Goal: Task Accomplishment & Management: Manage account settings

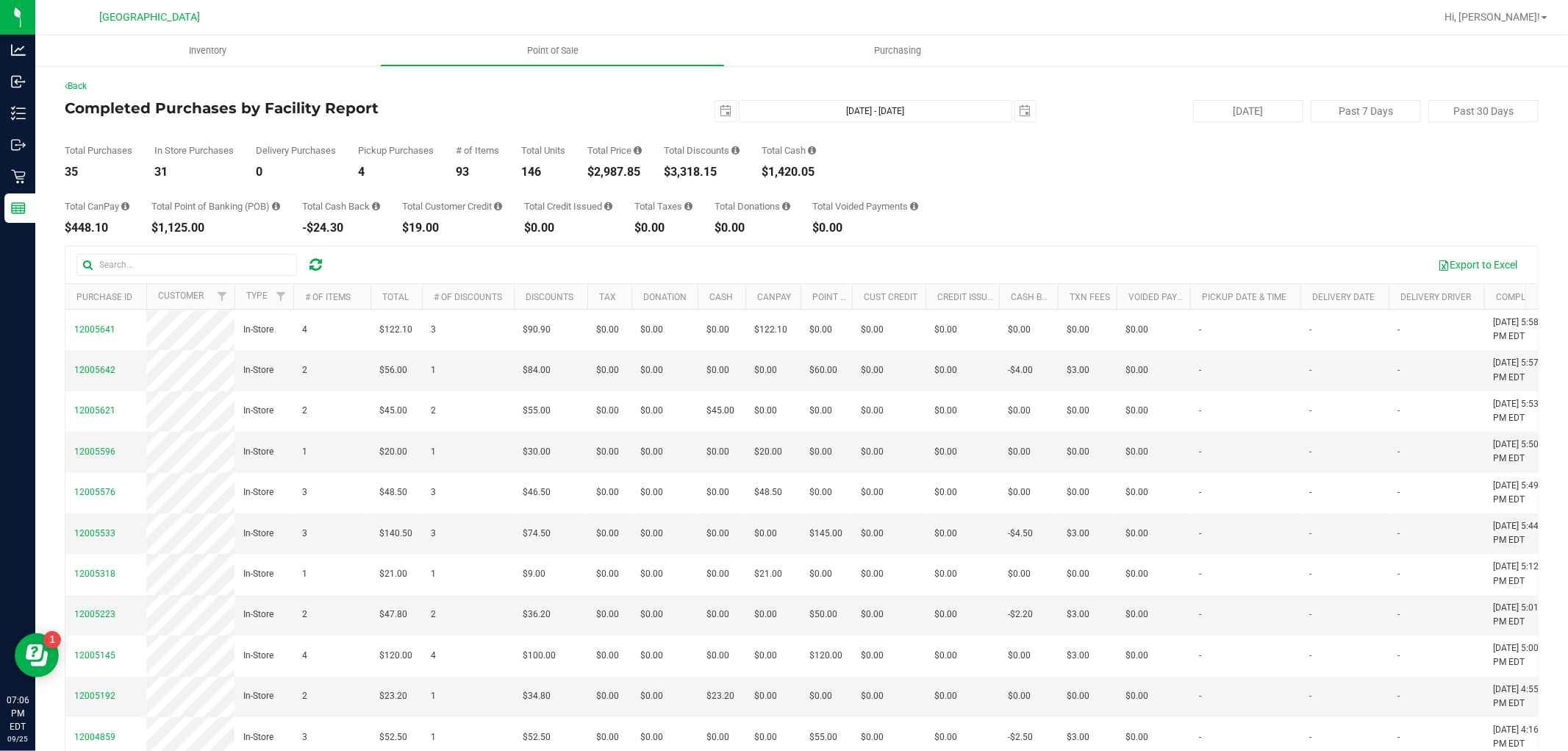
click at [1246, 193] on div "Total CanPay $448.10 Total Point of Banking (POB) $1,125.00 Total Cash Back -$2…" at bounding box center [801, 205] width 1474 height 56
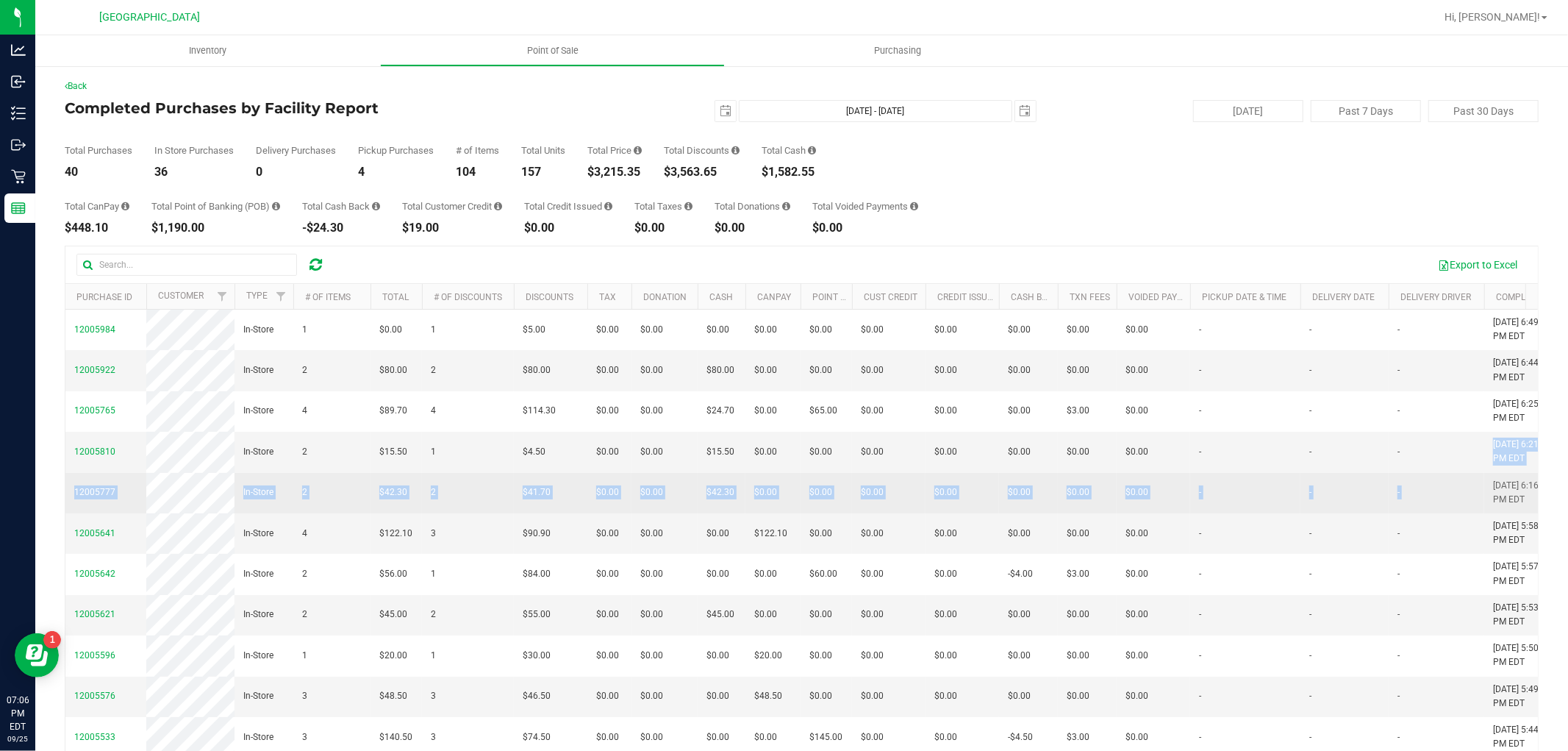
drag, startPoint x: 1490, startPoint y: 550, endPoint x: 1416, endPoint y: 518, distance: 80.6
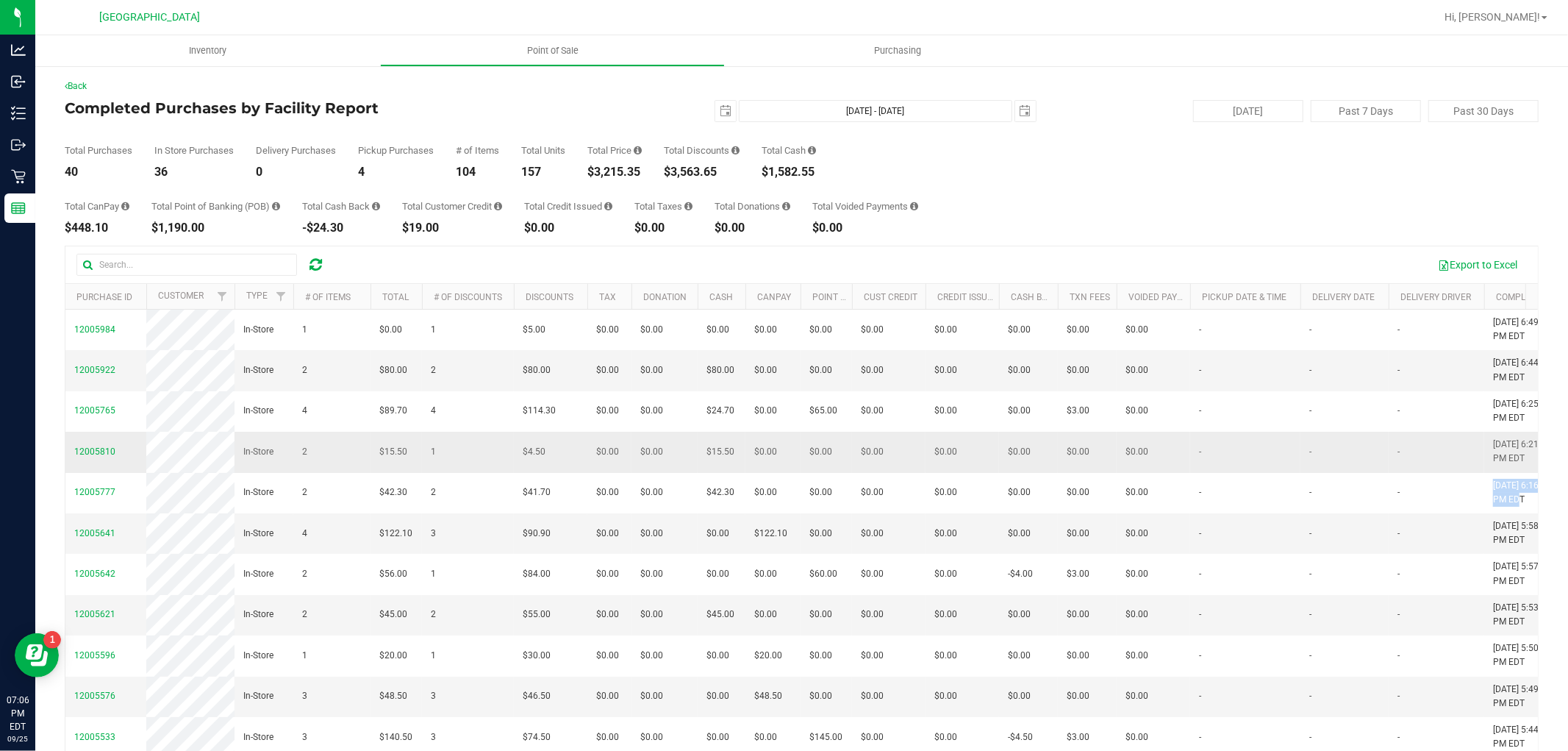
scroll to position [0, 7]
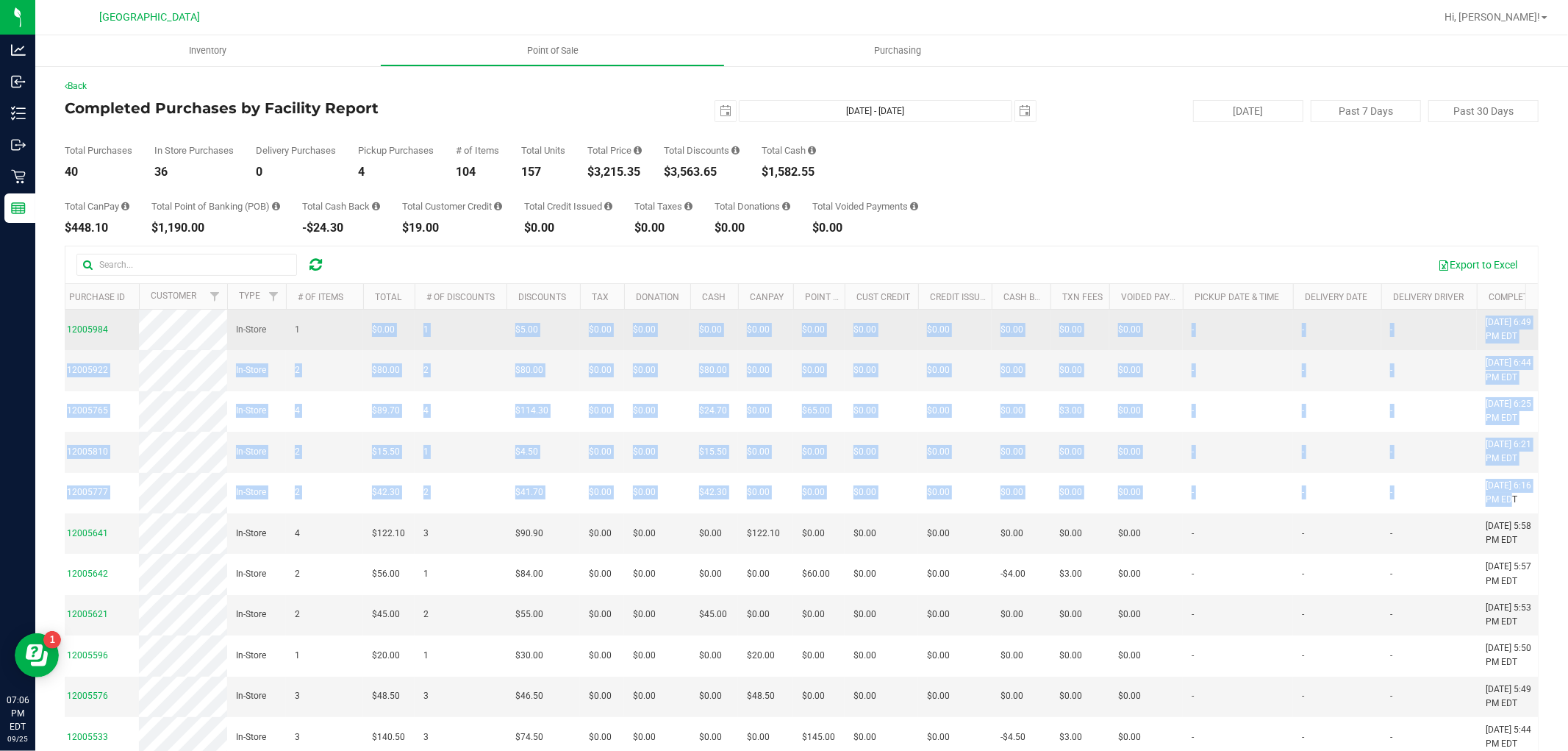
drag, startPoint x: 1511, startPoint y: 548, endPoint x: 348, endPoint y: 319, distance: 1185.3
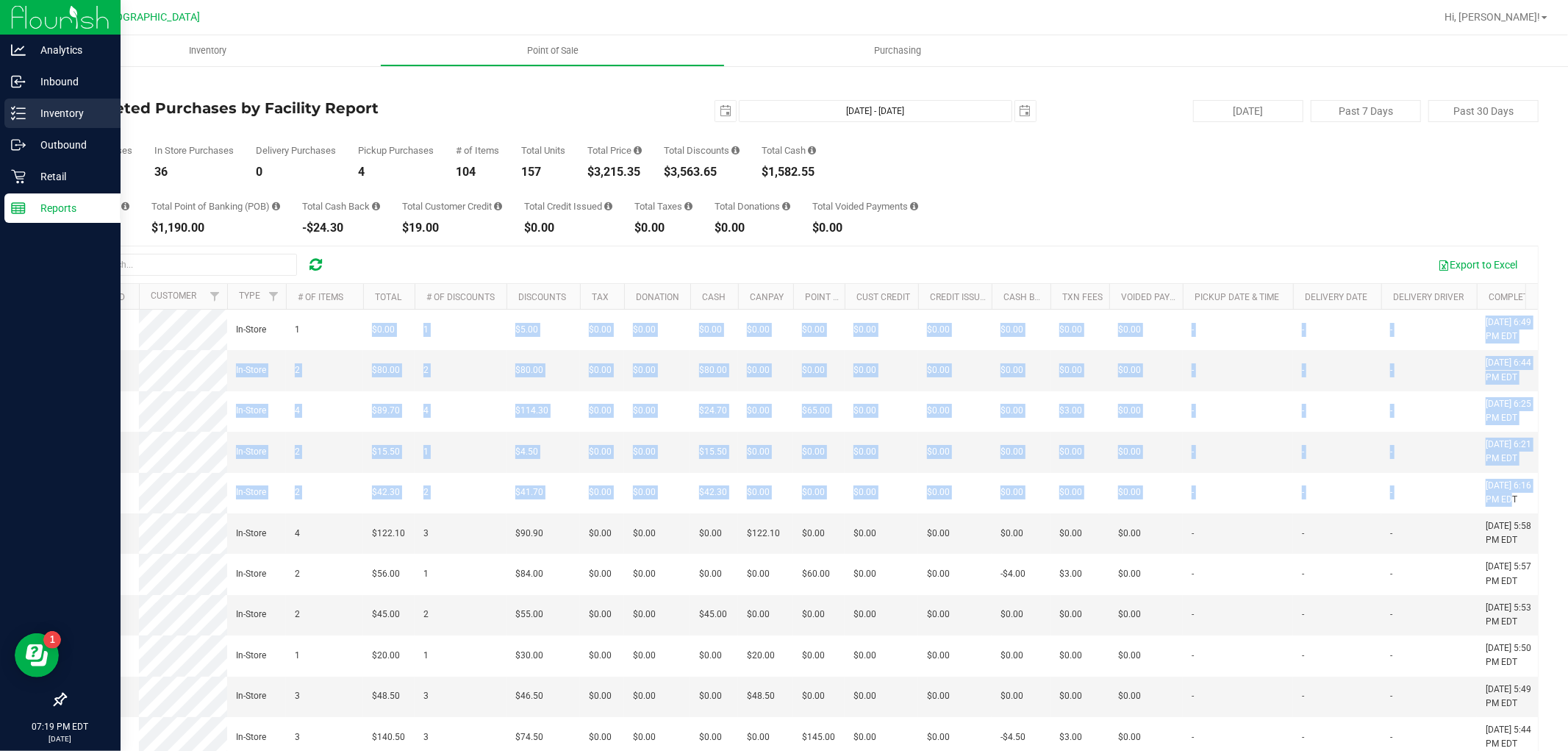
click at [8, 123] on div "Inventory" at bounding box center [63, 112] width 116 height 29
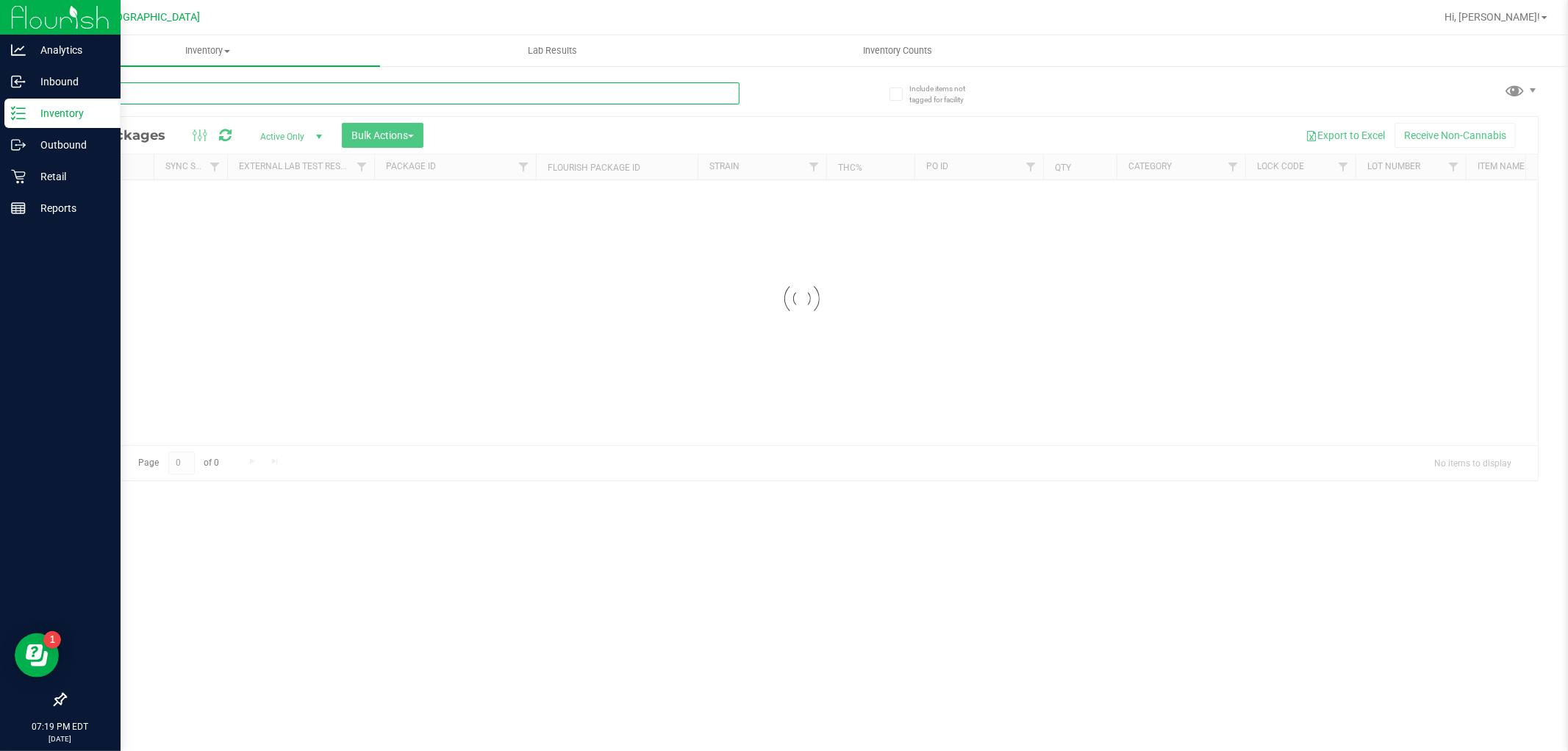
click at [167, 91] on div "Inventory All packages All inventory Waste log Create inventory Lab Results Inv…" at bounding box center [801, 393] width 1533 height 716
type input "7046839598142245"
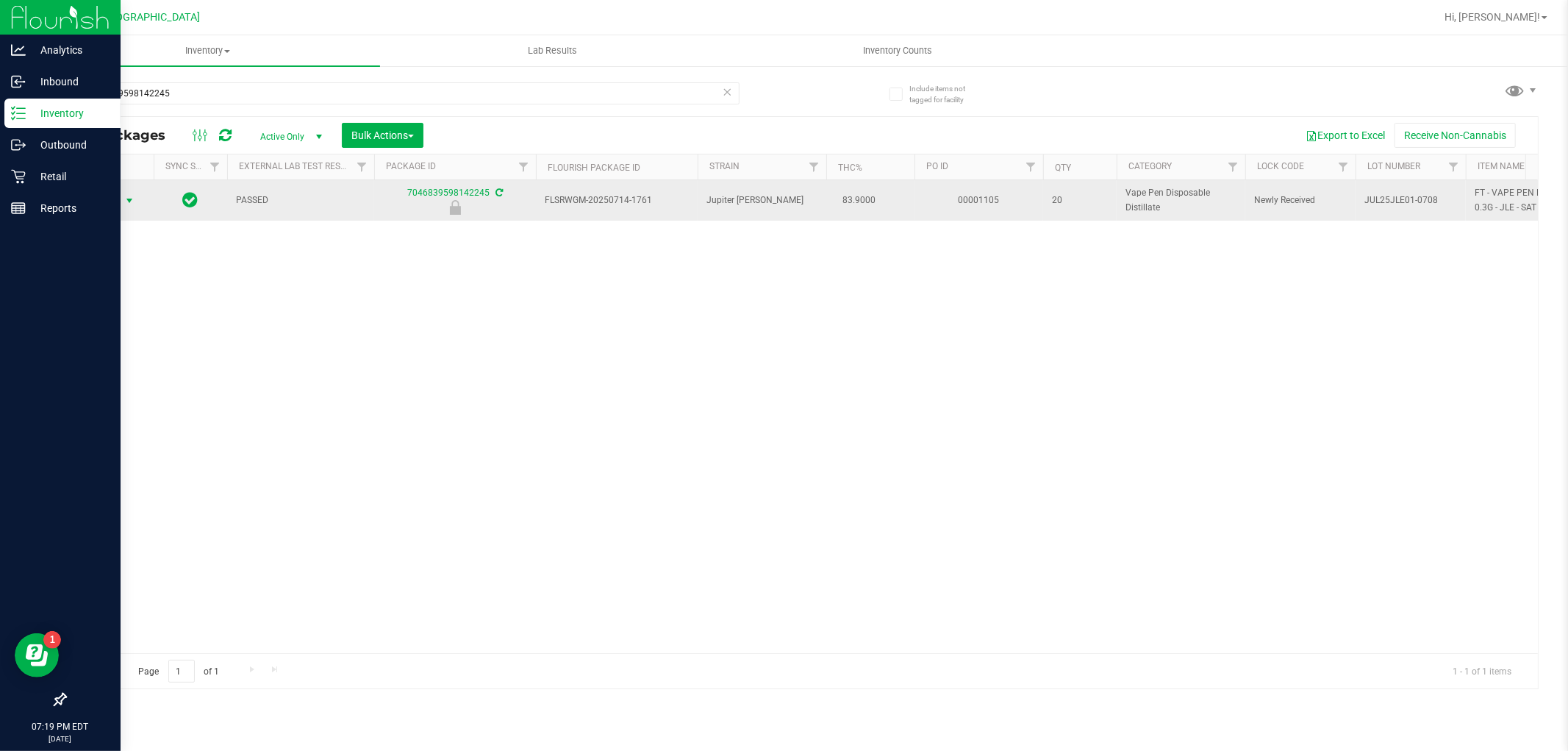
click at [123, 201] on span "select" at bounding box center [129, 201] width 12 height 12
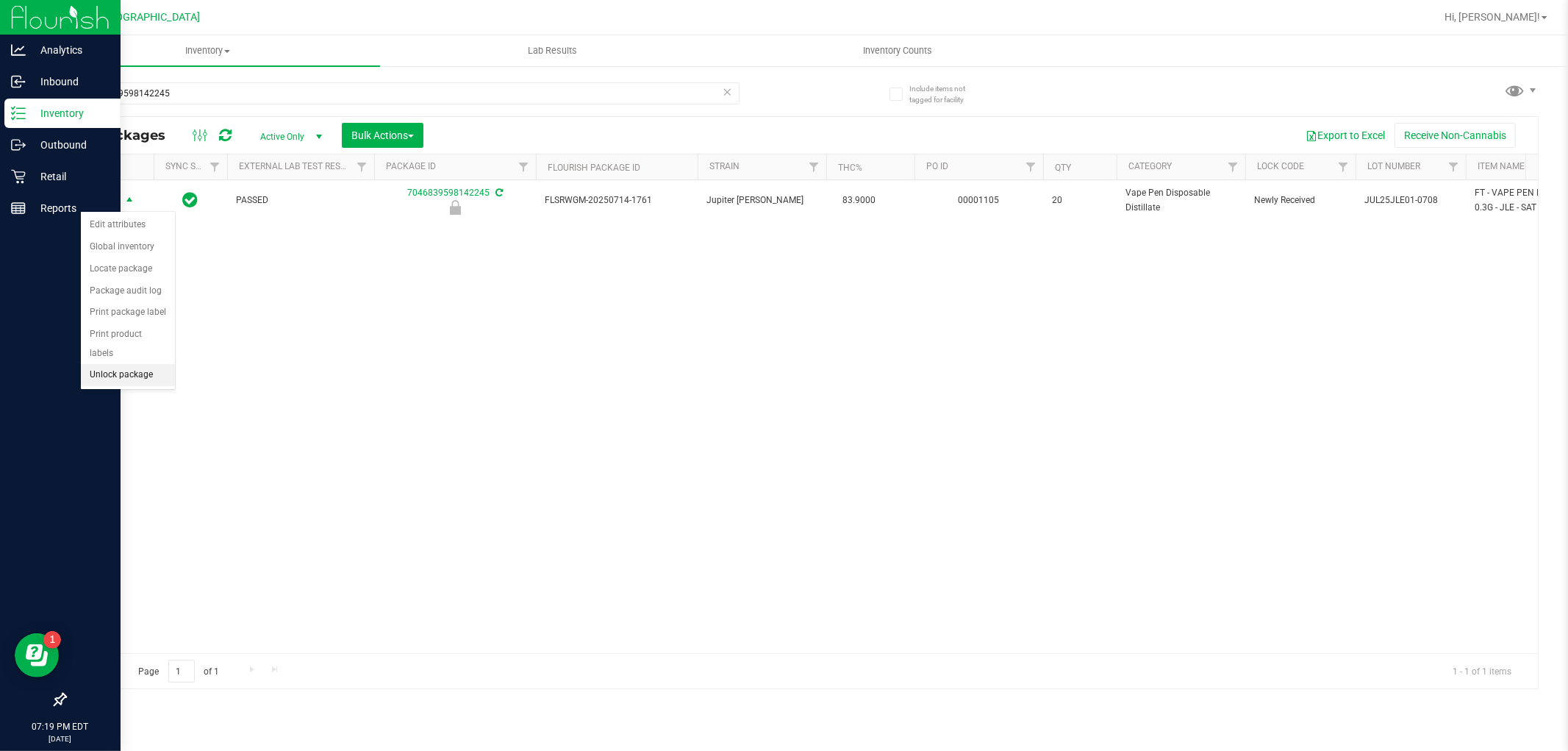
click at [108, 376] on li "Unlock package" at bounding box center [128, 375] width 94 height 22
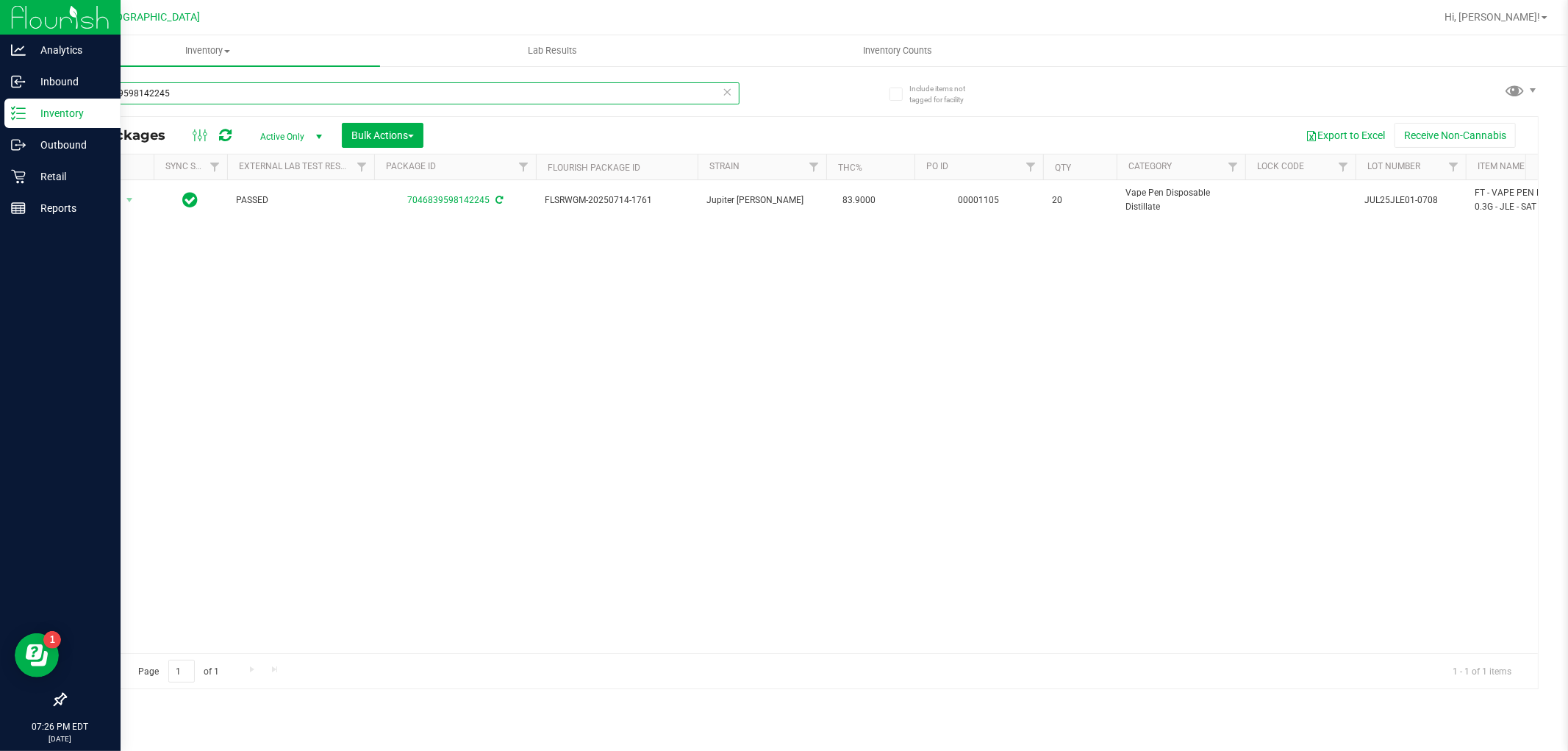
click at [291, 92] on input "7046839598142245" at bounding box center [402, 94] width 675 height 22
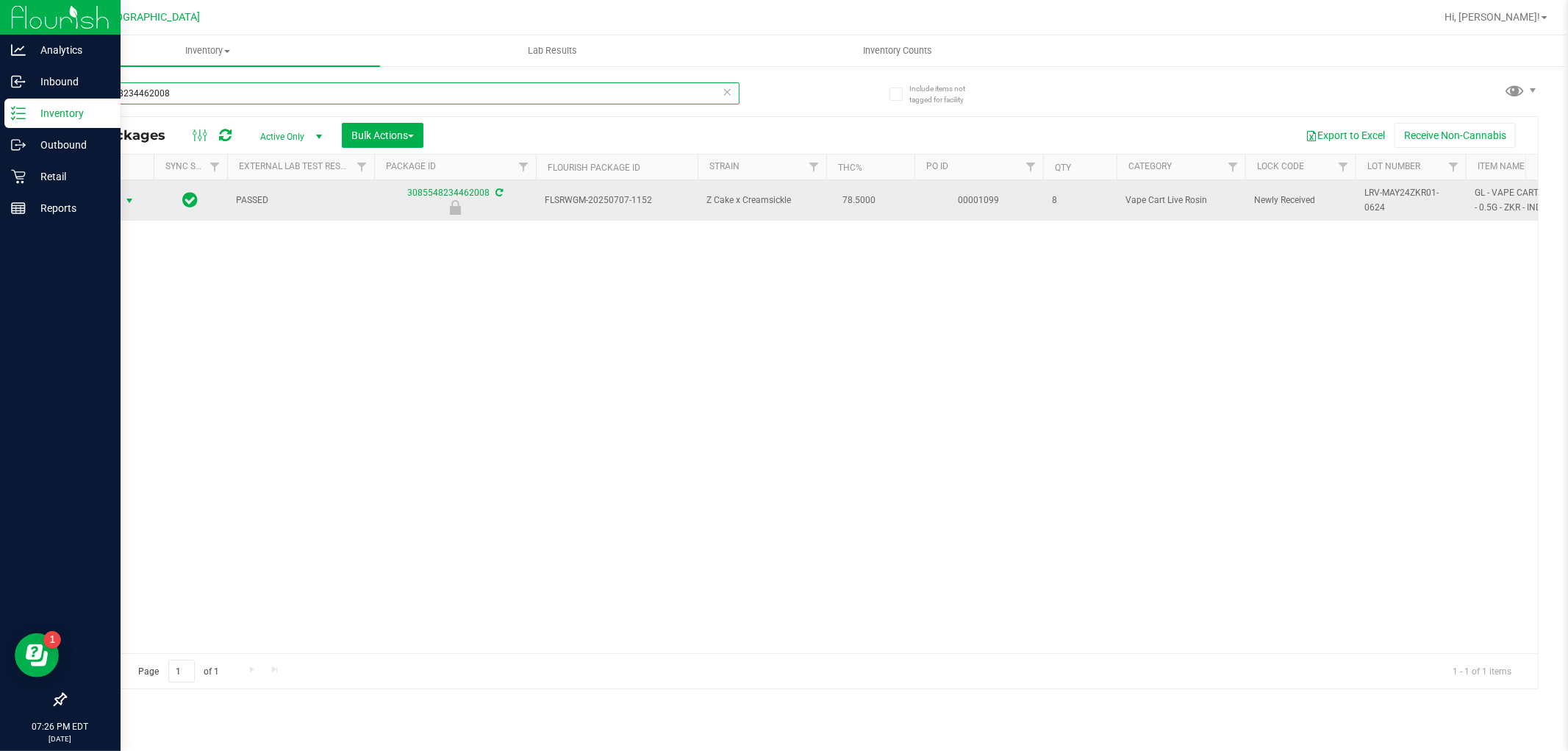
type input "3085548234462008"
click at [110, 193] on span "Action" at bounding box center [100, 201] width 39 height 20
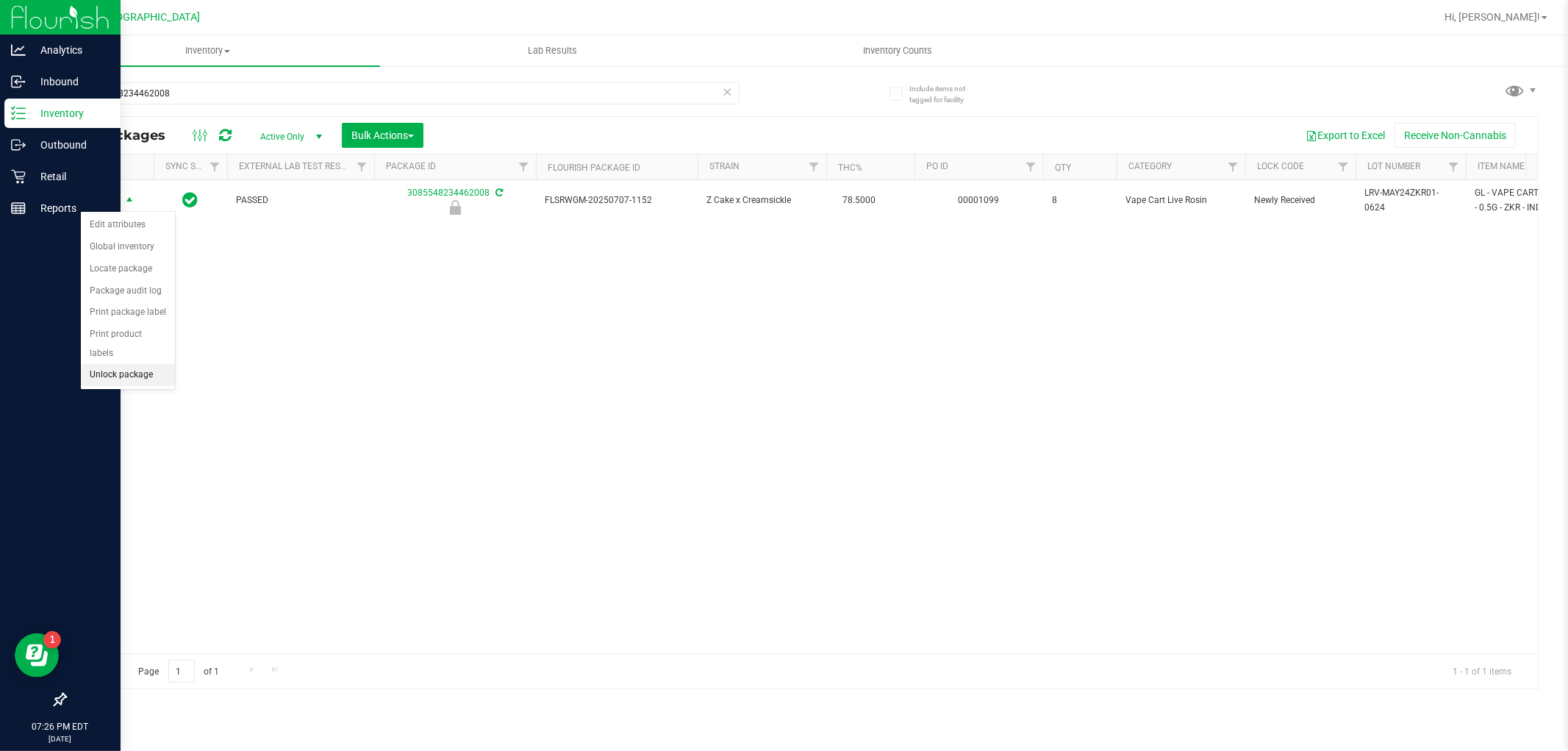
click at [152, 377] on li "Unlock package" at bounding box center [128, 375] width 94 height 22
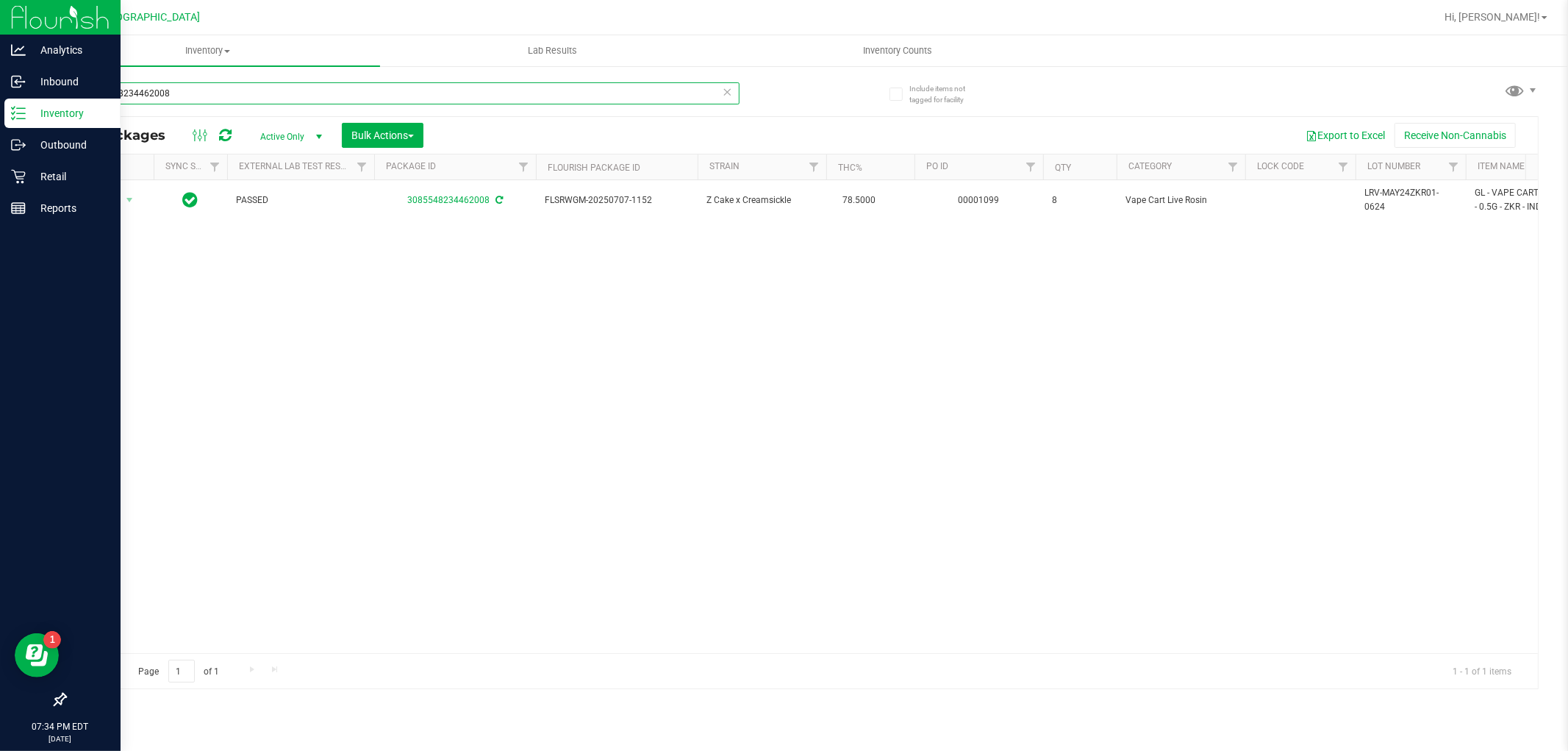
click at [245, 103] on input "3085548234462008" at bounding box center [402, 94] width 675 height 22
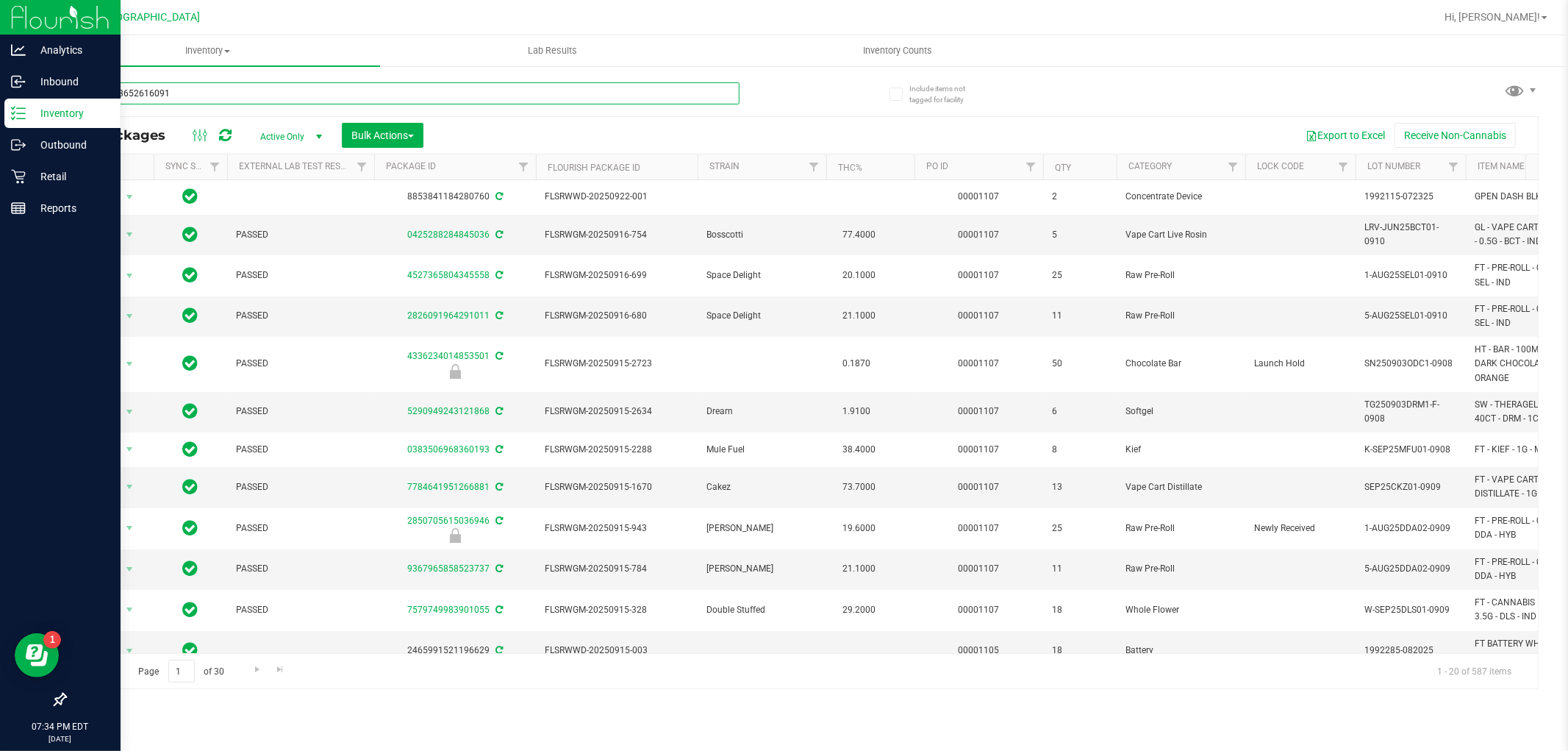
type input "8755093652616091"
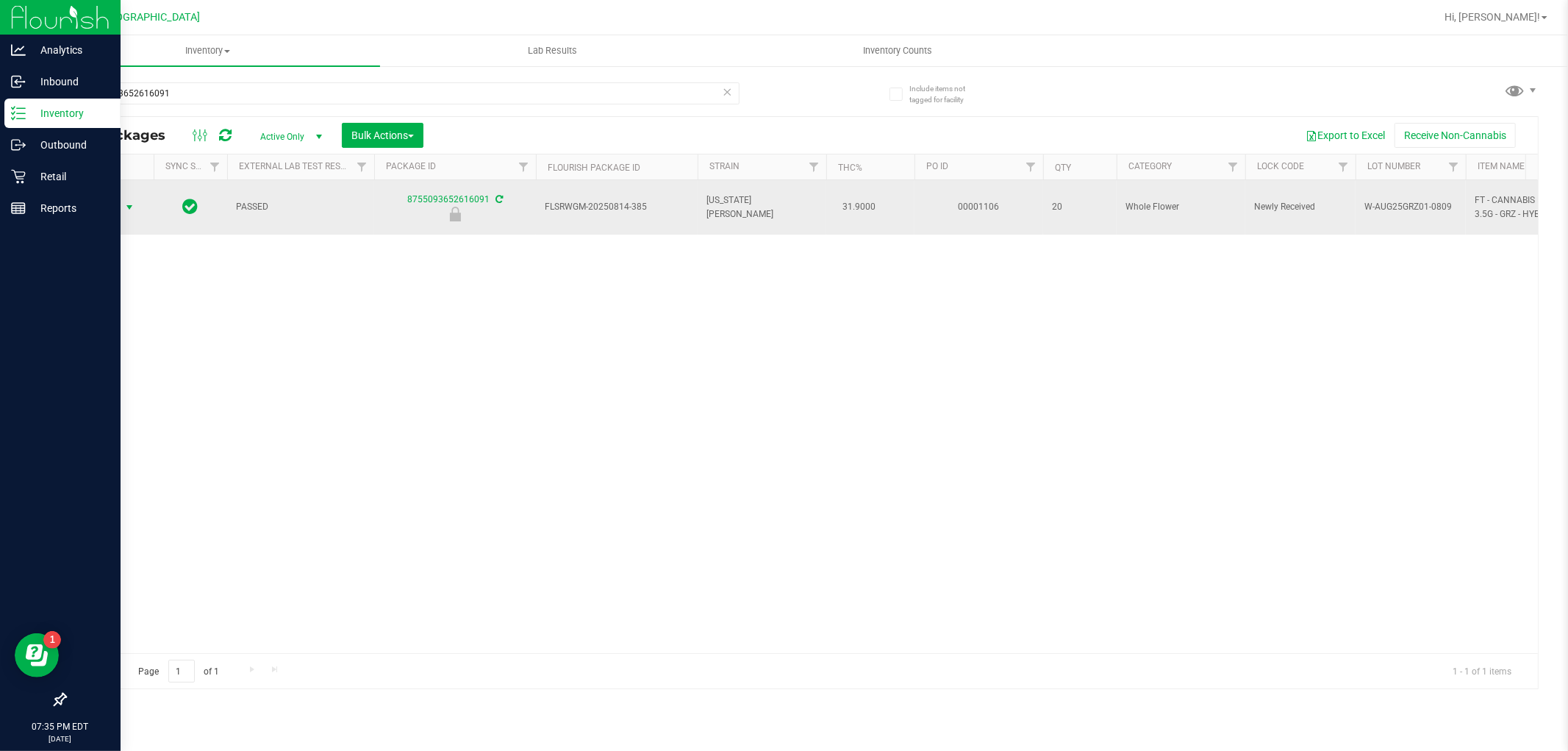
click at [130, 201] on span "select" at bounding box center [129, 207] width 12 height 12
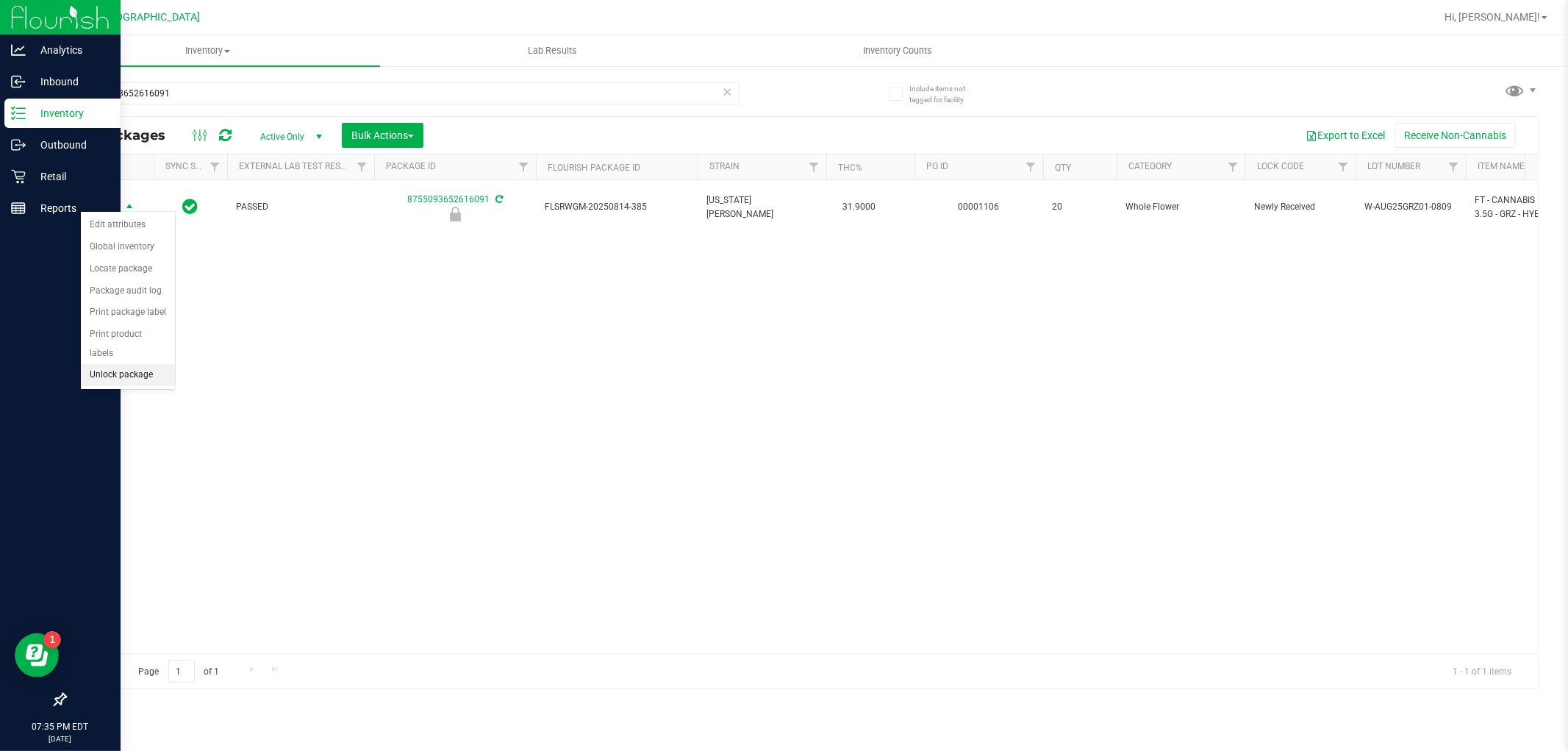
click at [134, 379] on li "Unlock package" at bounding box center [128, 375] width 94 height 22
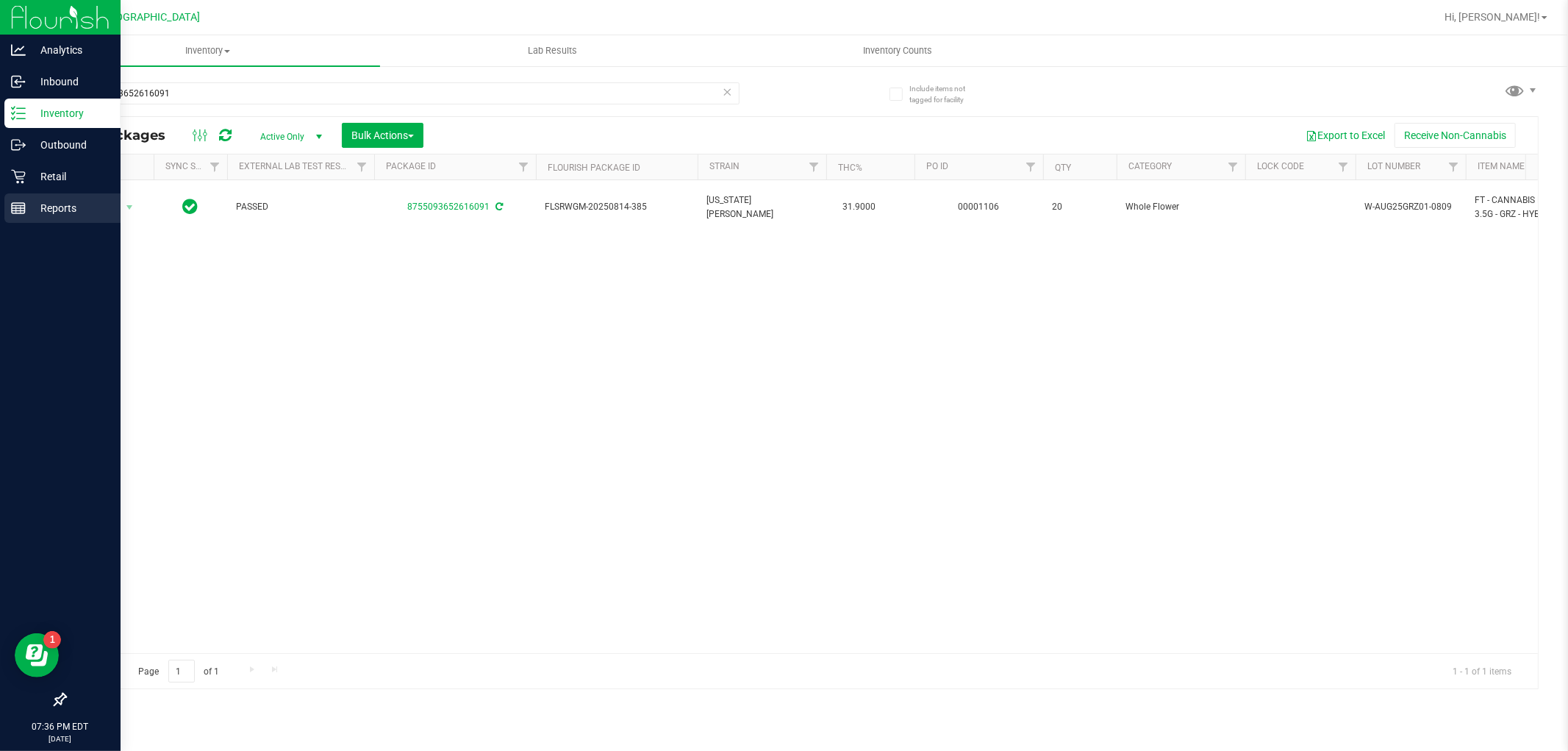
drag, startPoint x: 27, startPoint y: 218, endPoint x: 72, endPoint y: 201, distance: 48.1
click at [28, 217] on div "Reports" at bounding box center [63, 208] width 116 height 29
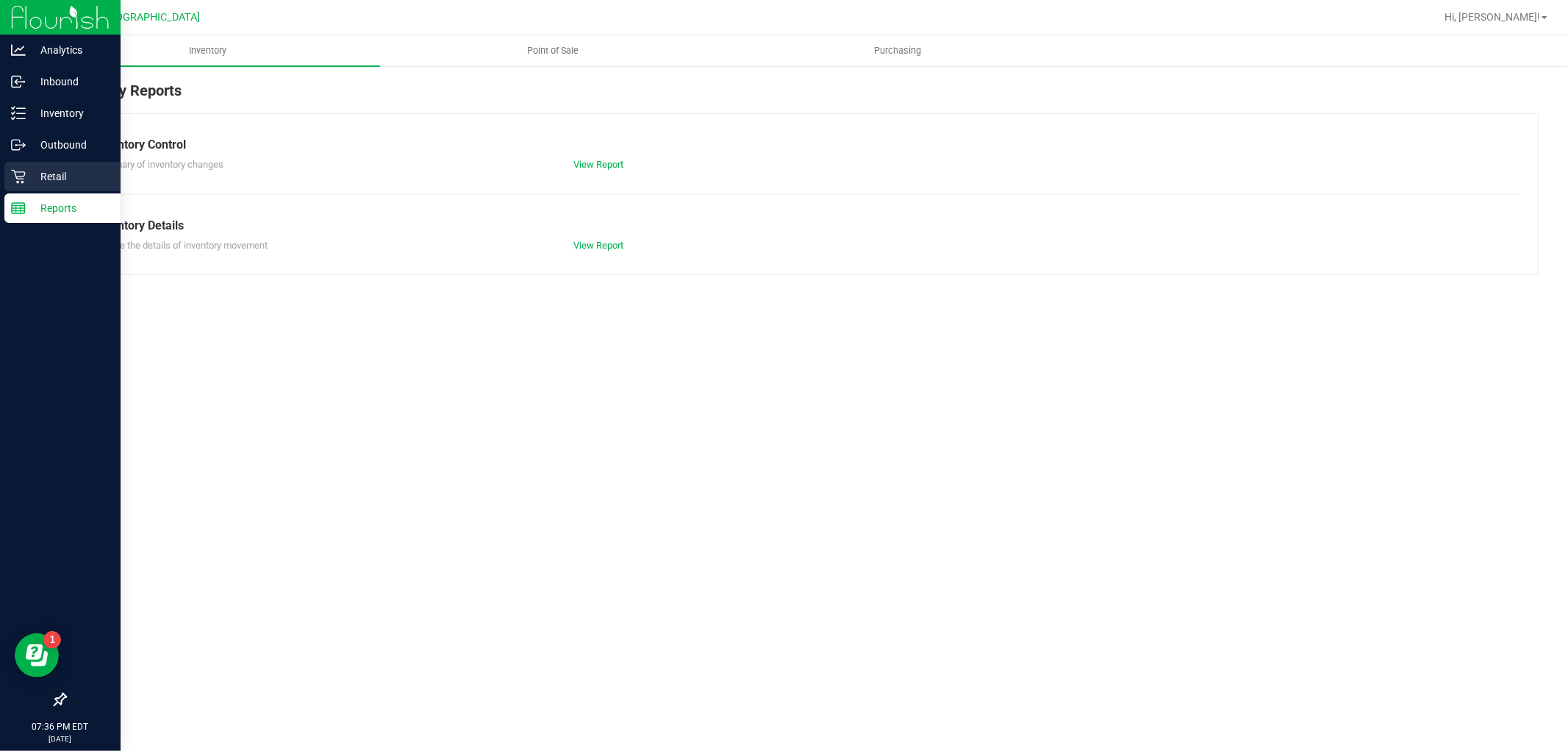
click at [26, 168] on p "Retail" at bounding box center [70, 176] width 88 height 17
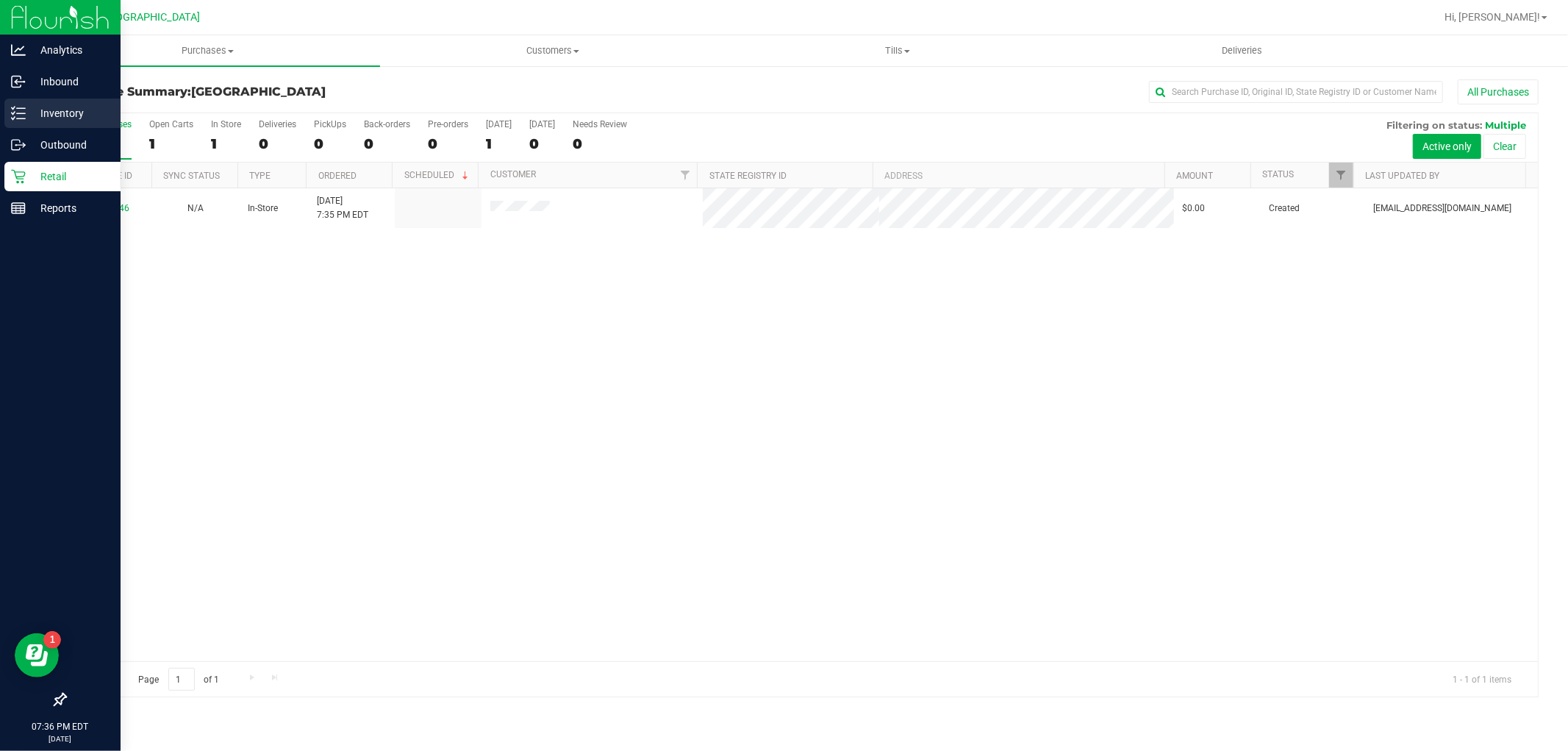
click at [90, 120] on p "Inventory" at bounding box center [70, 113] width 88 height 17
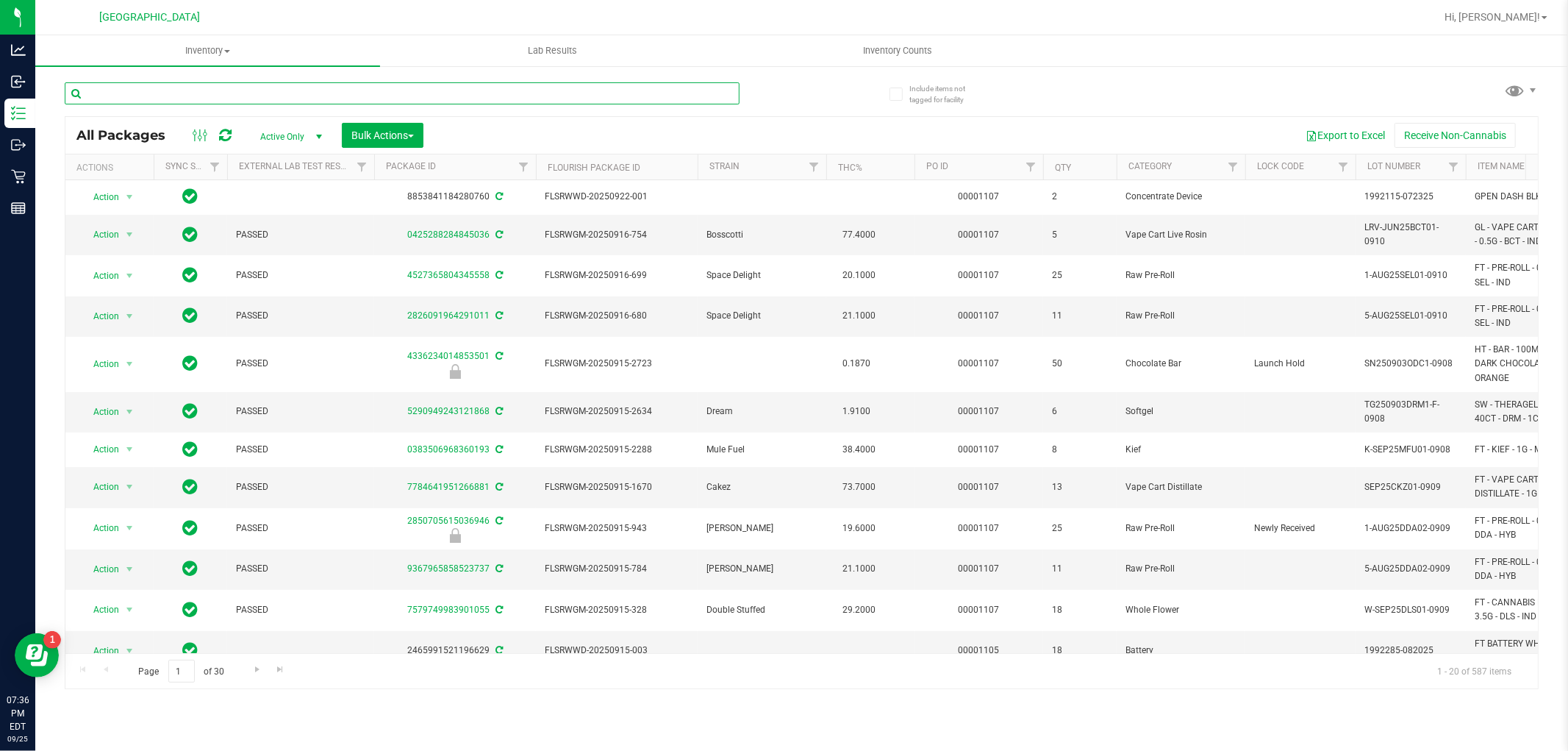
click at [410, 93] on input "text" at bounding box center [402, 94] width 675 height 22
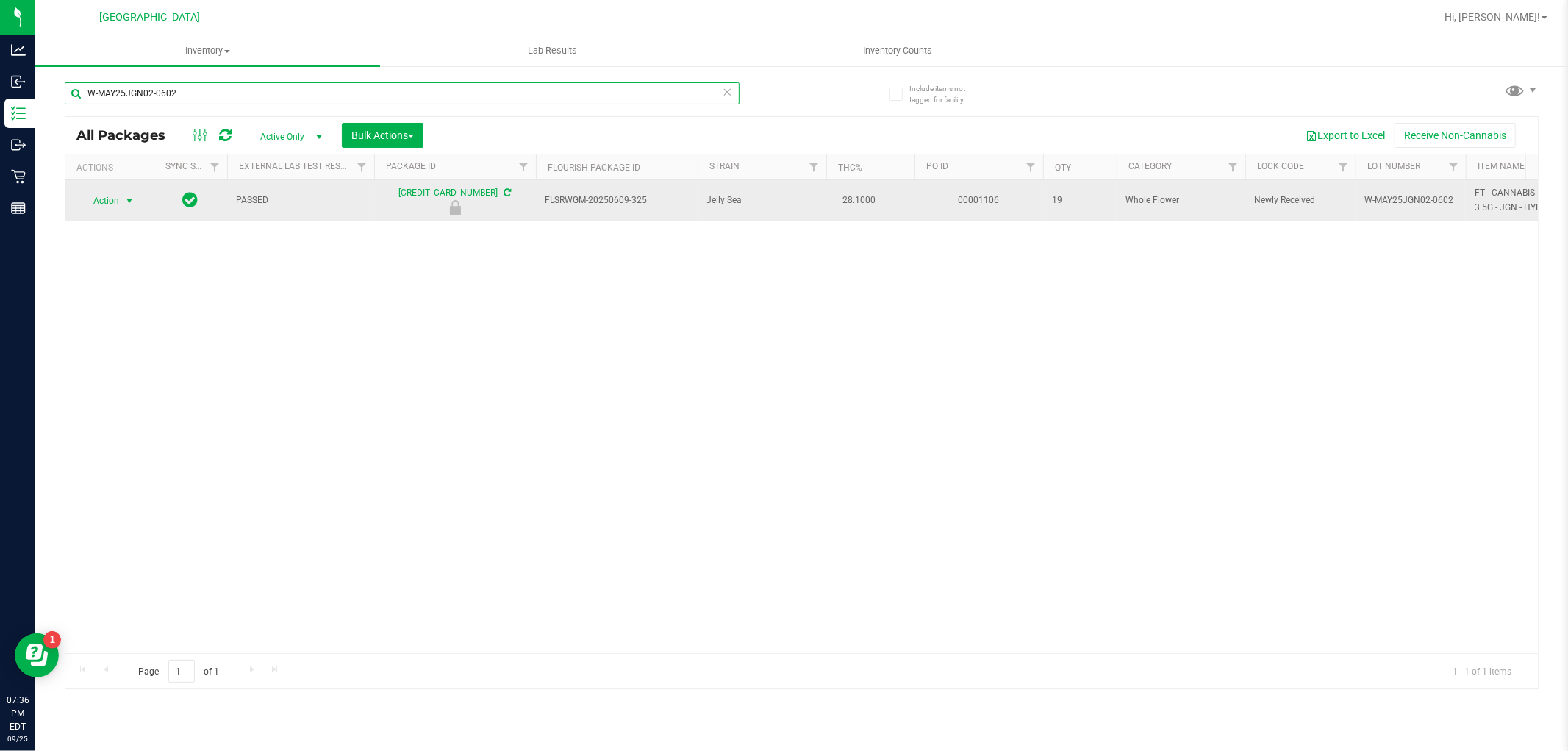
type input "W-MAY25JGN02-0602"
click at [130, 201] on span "select" at bounding box center [129, 201] width 12 height 12
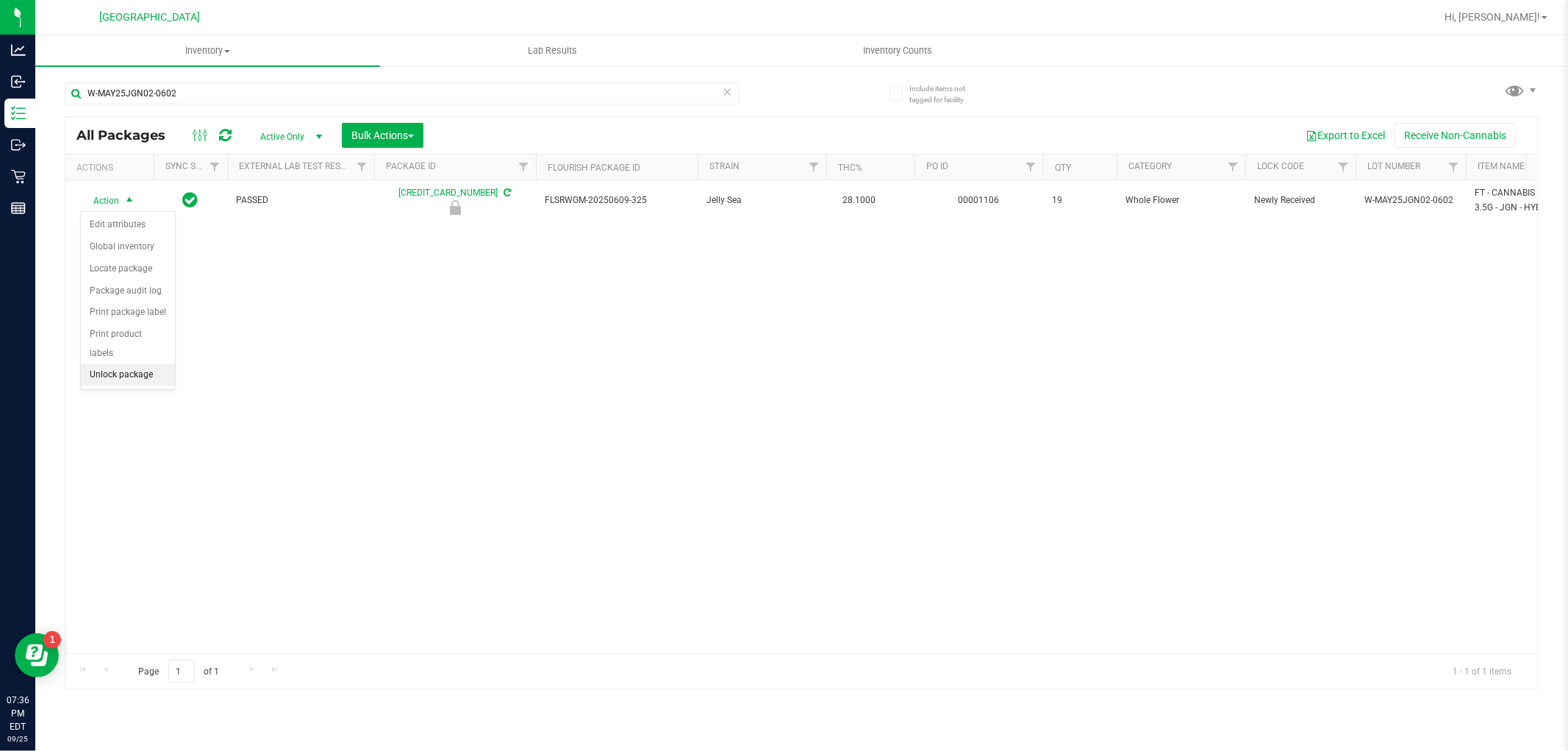
click at [150, 385] on li "Unlock package" at bounding box center [128, 375] width 94 height 22
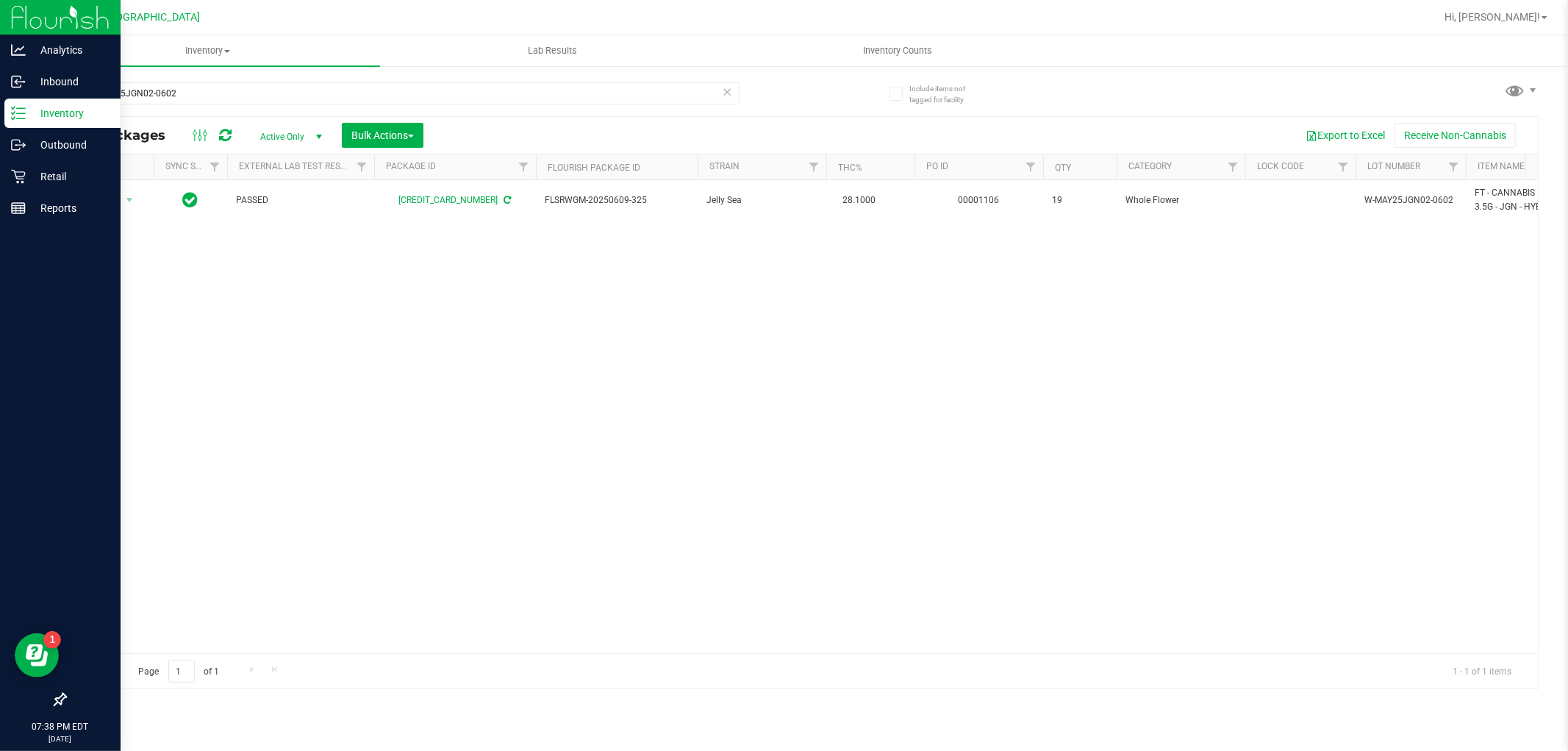
click at [72, 125] on div "Inventory" at bounding box center [63, 112] width 116 height 29
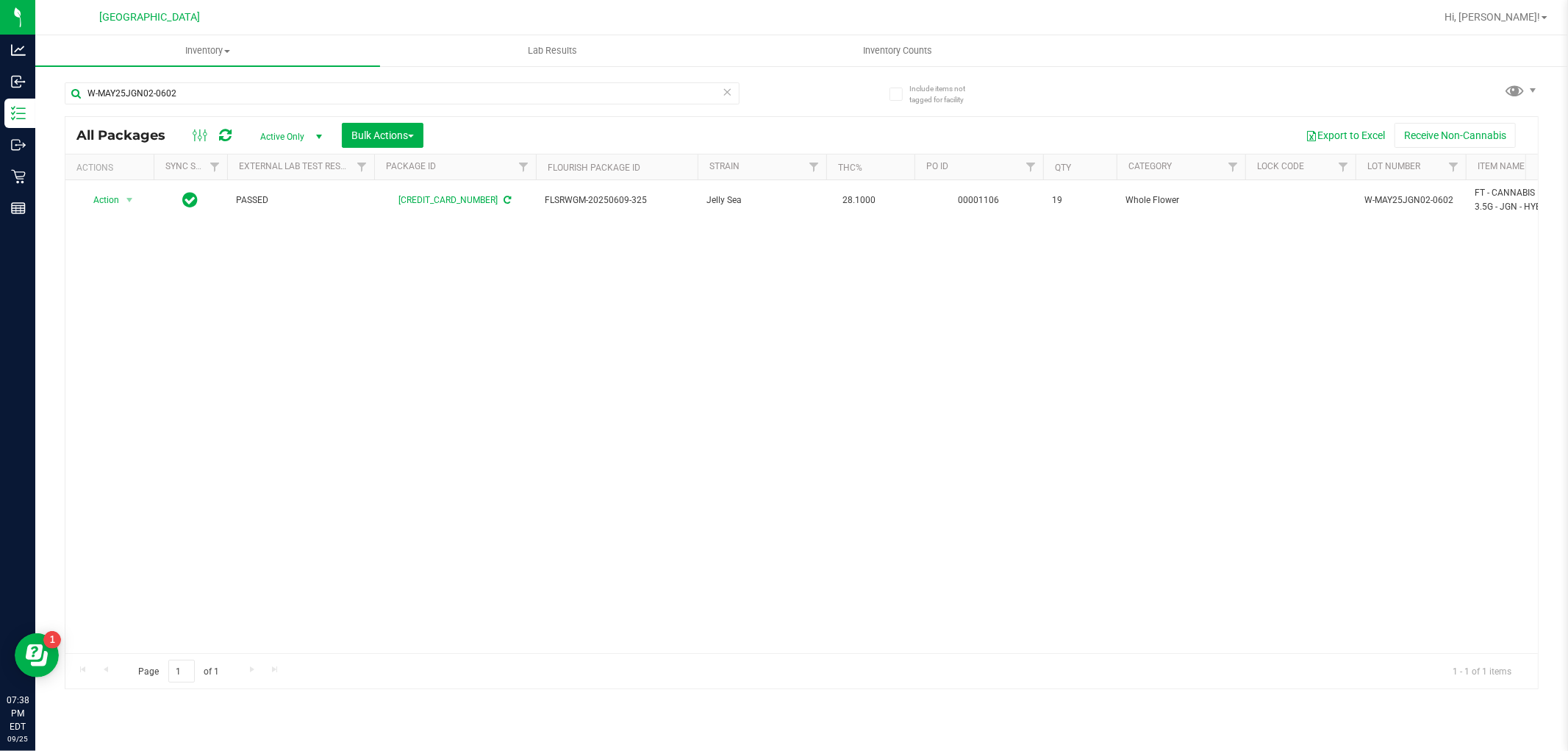
click at [727, 87] on icon at bounding box center [727, 91] width 10 height 17
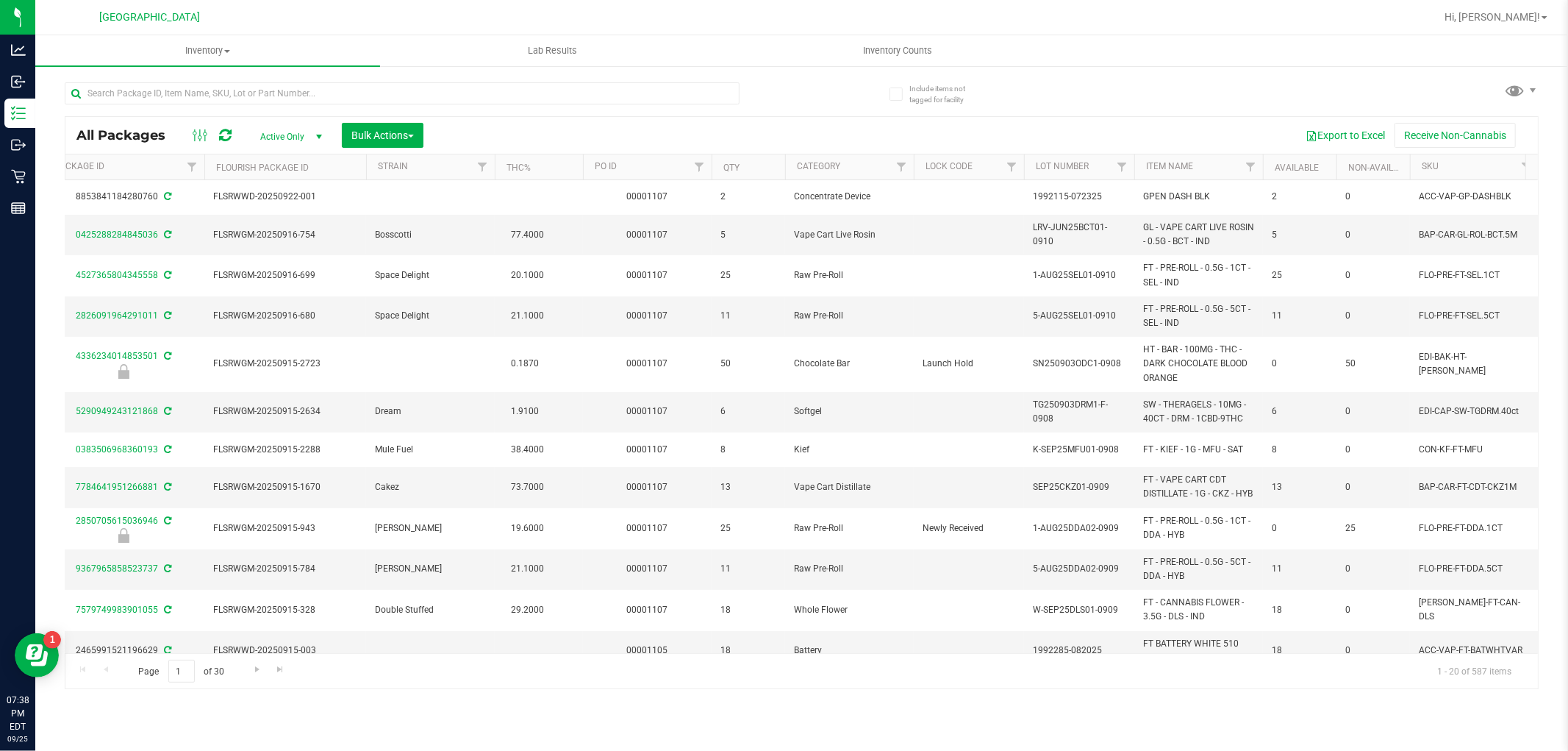
scroll to position [0, 771]
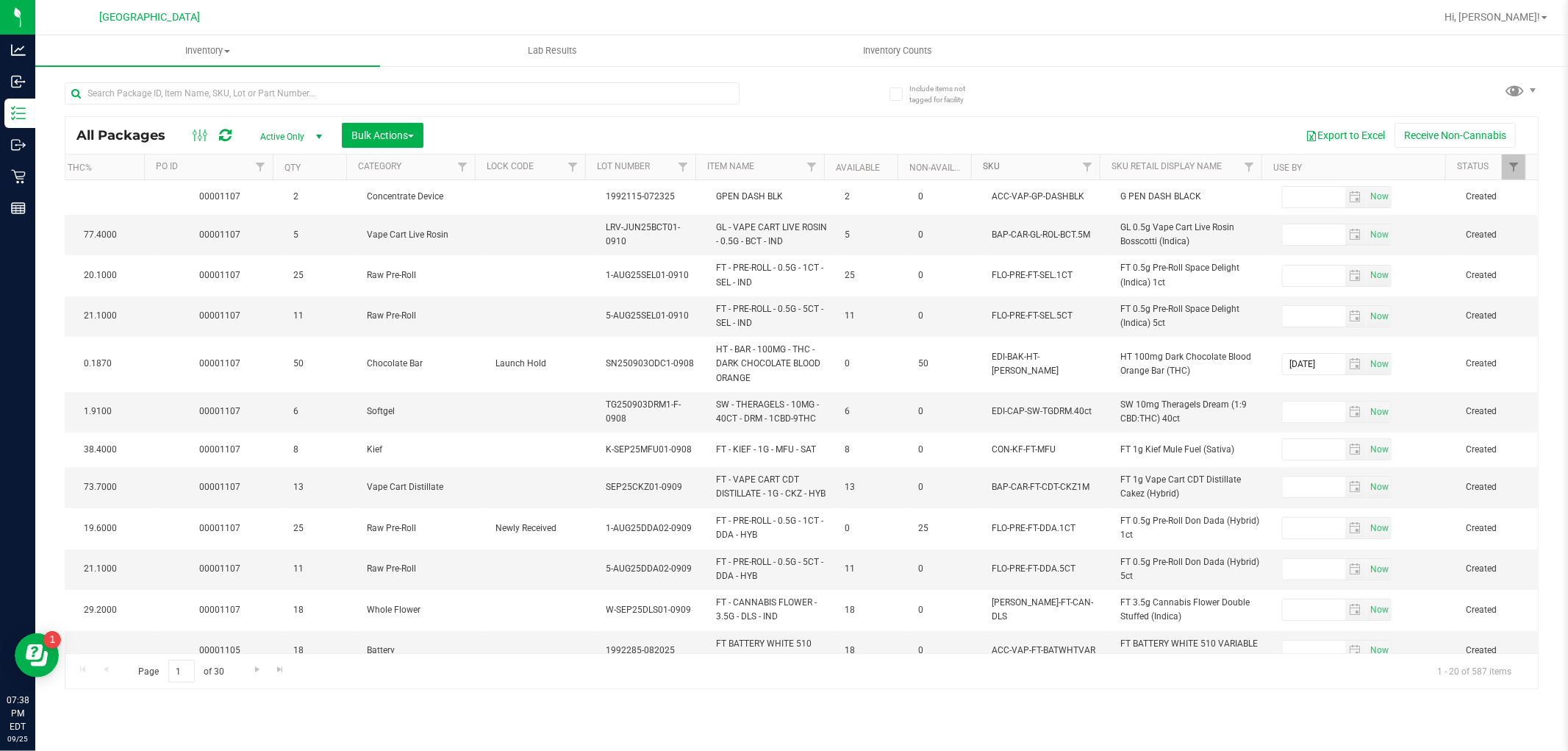
click at [989, 165] on link "SKU" at bounding box center [992, 166] width 17 height 10
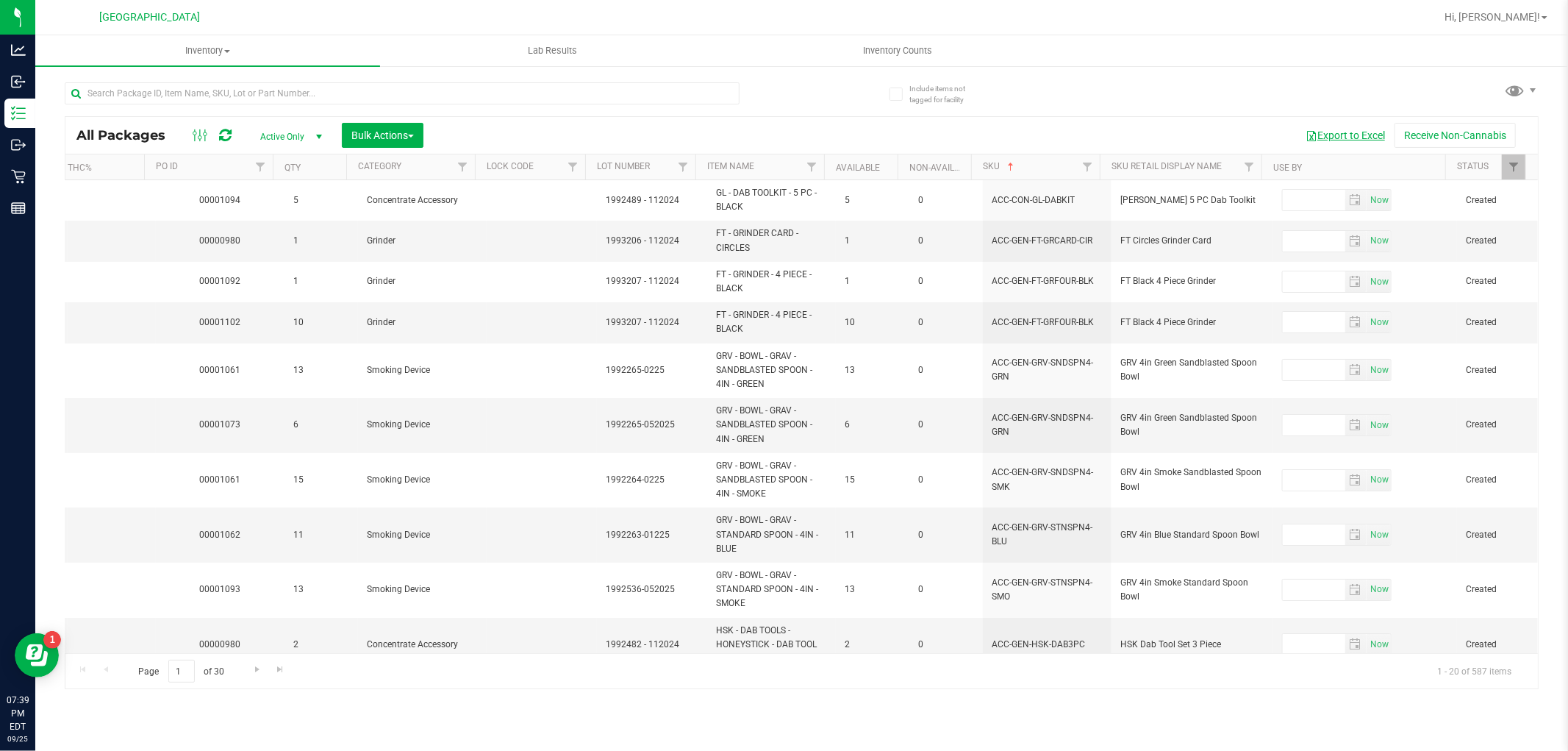
click at [1353, 137] on button "Export to Excel" at bounding box center [1345, 135] width 98 height 25
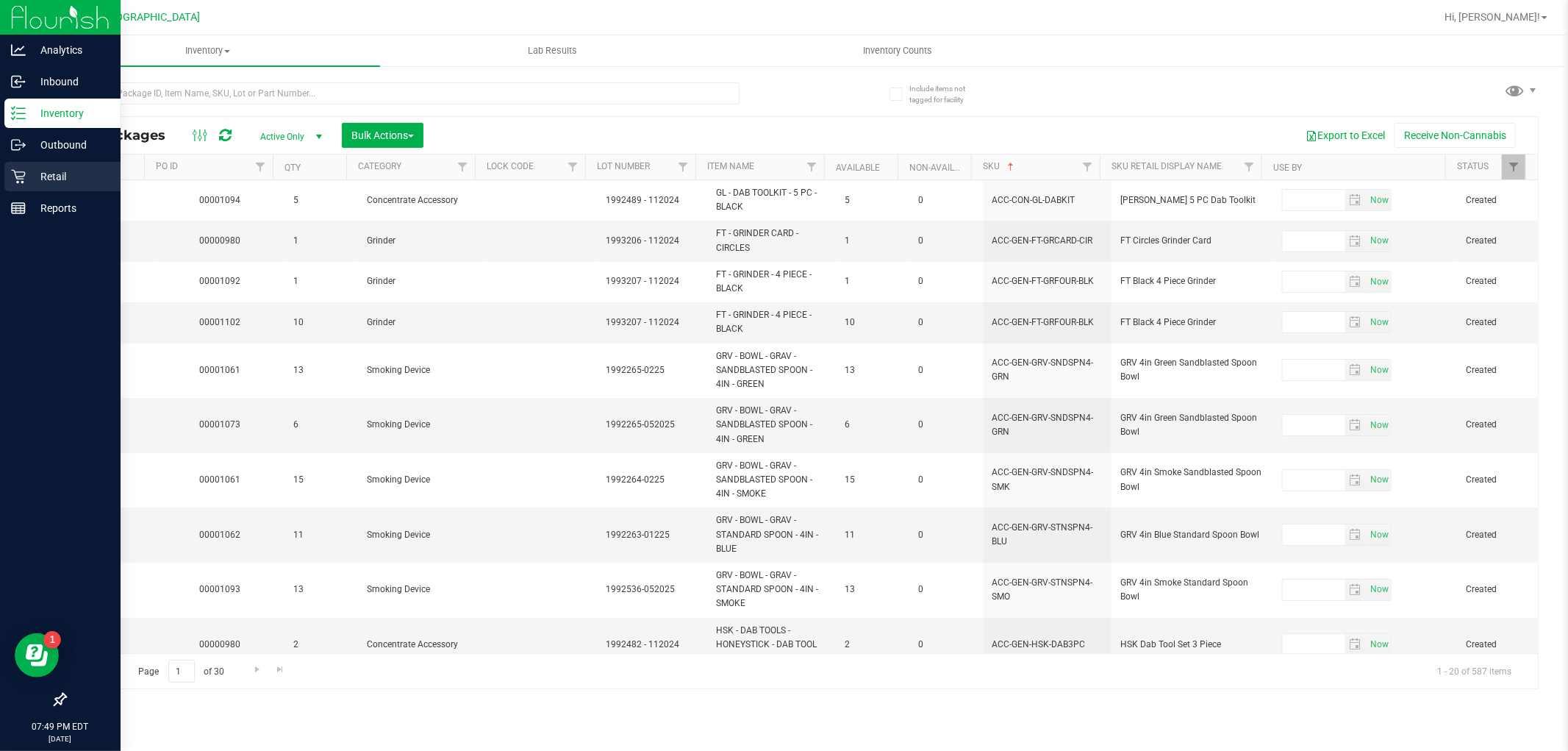
click at [39, 188] on div "Retail" at bounding box center [63, 176] width 116 height 29
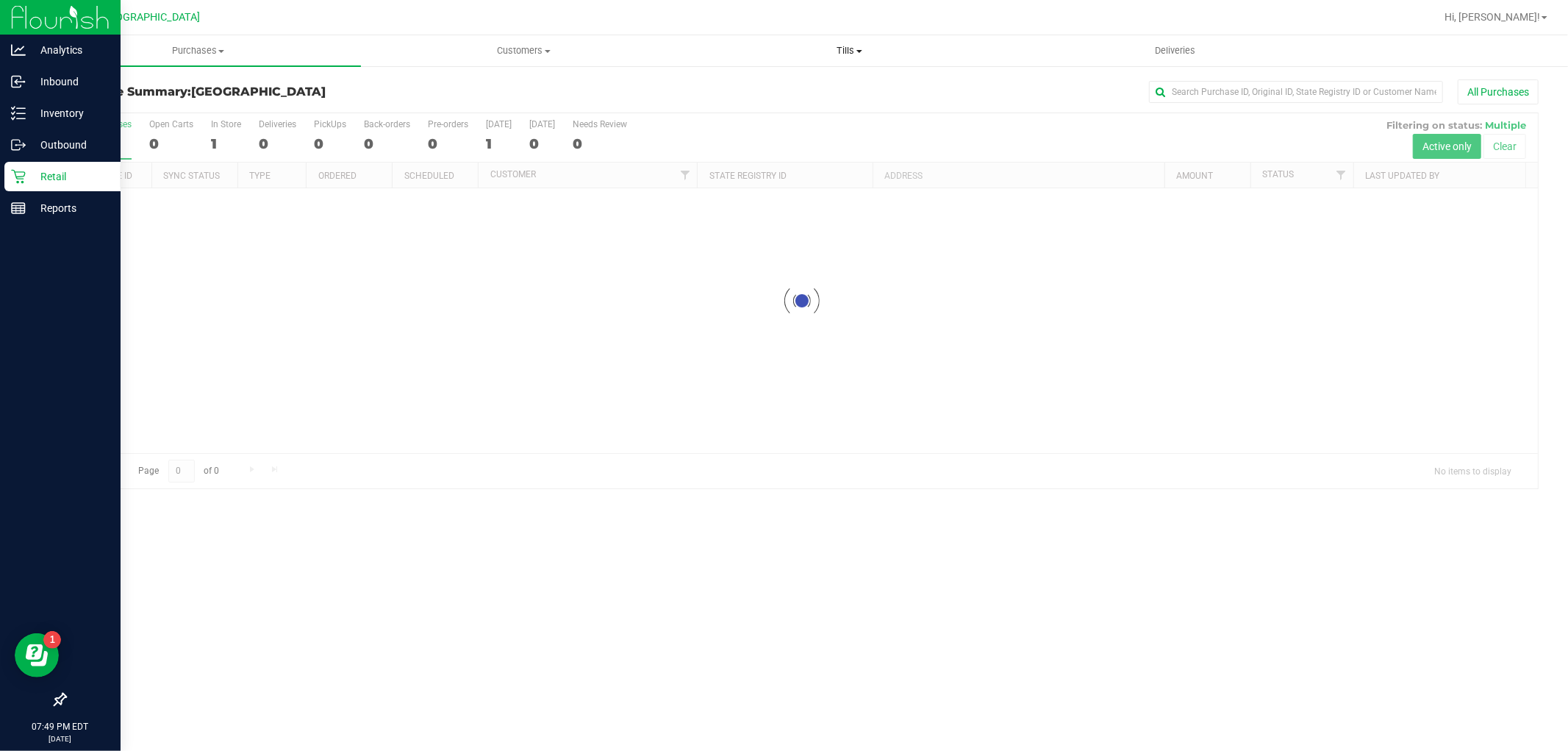
click at [860, 46] on span "Tills" at bounding box center [849, 50] width 324 height 13
click at [608, 104] on div "Purchase Summary: Miami Beach WC All Purchases" at bounding box center [801, 95] width 1474 height 32
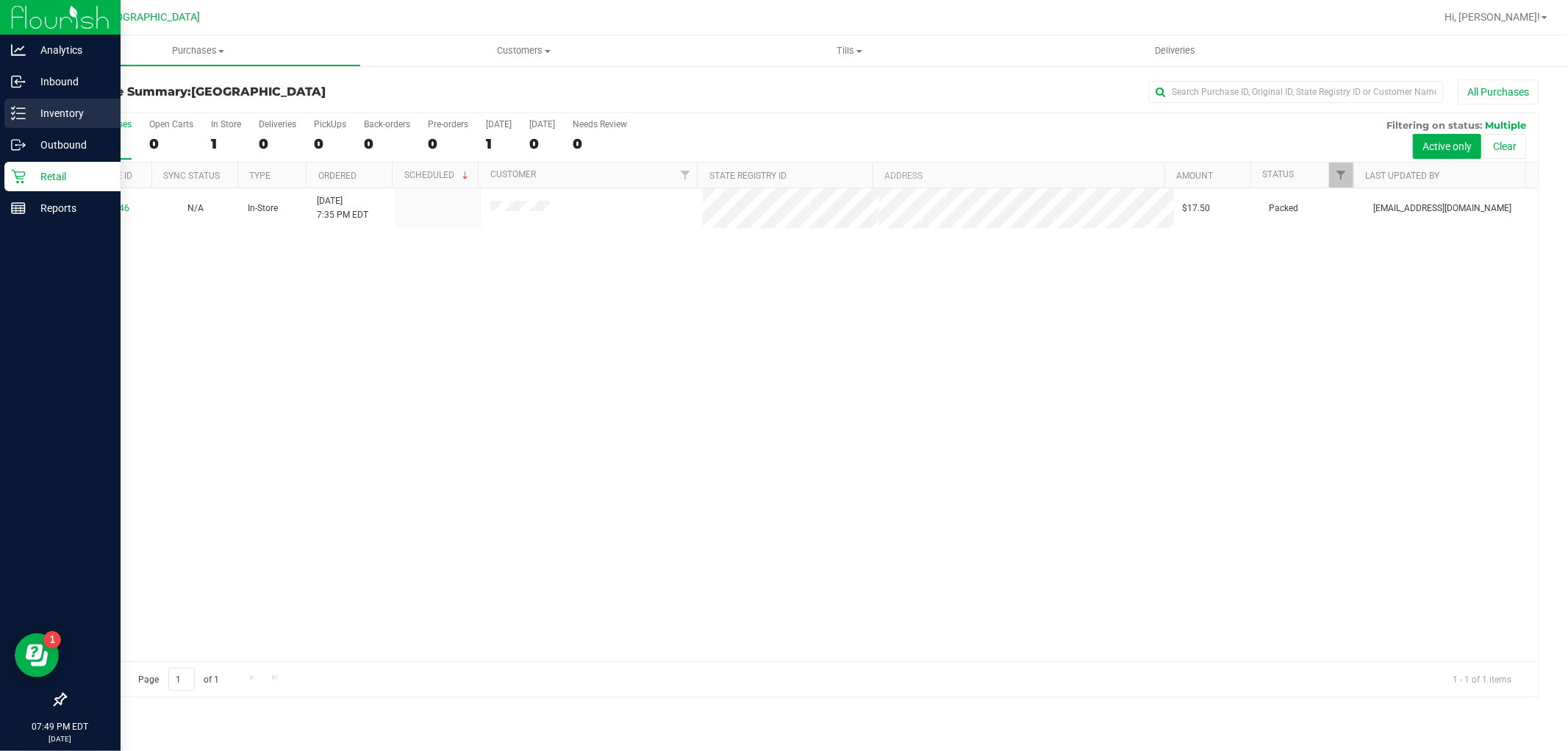
click at [33, 111] on p "Inventory" at bounding box center [70, 113] width 88 height 17
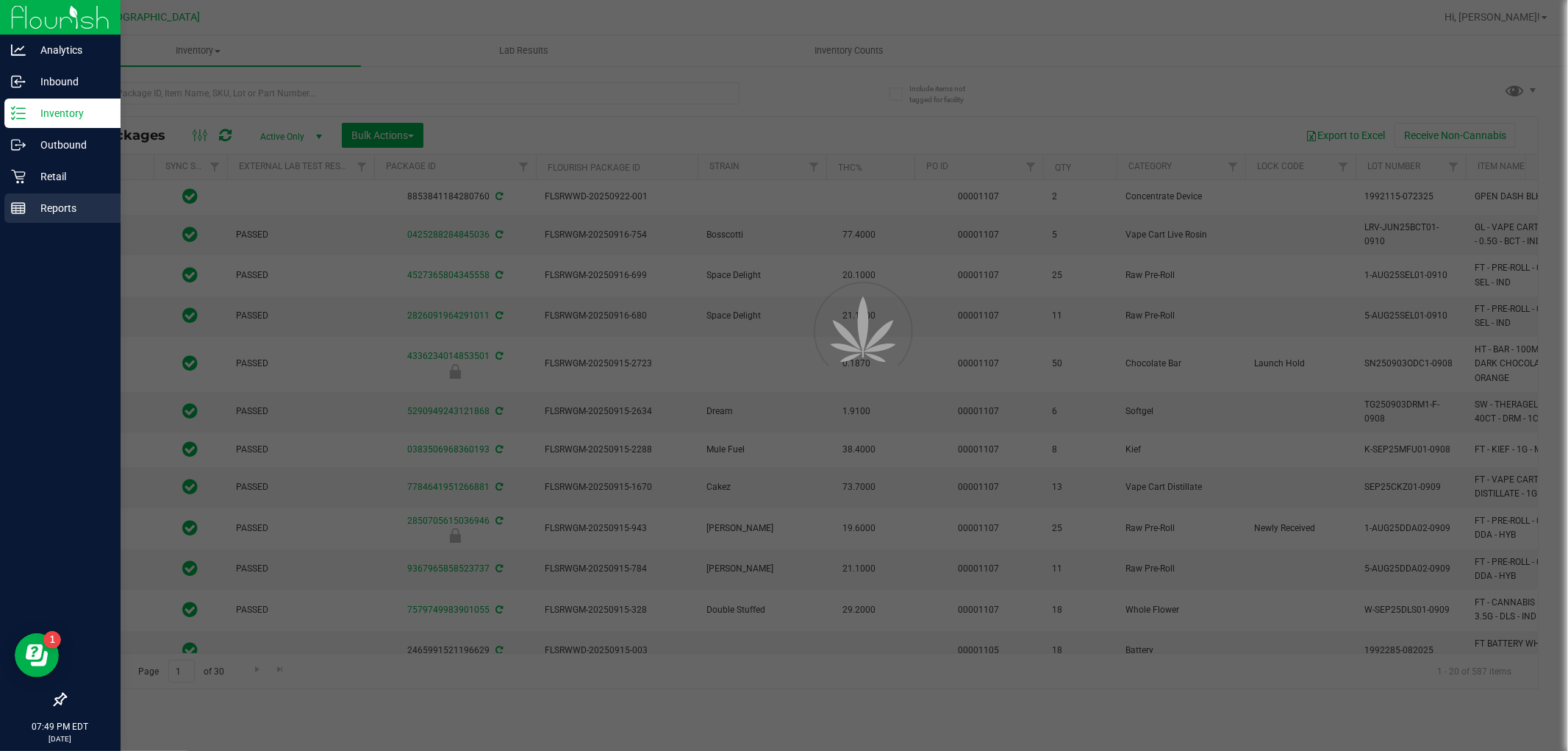
click at [82, 219] on div "Reports" at bounding box center [63, 208] width 116 height 29
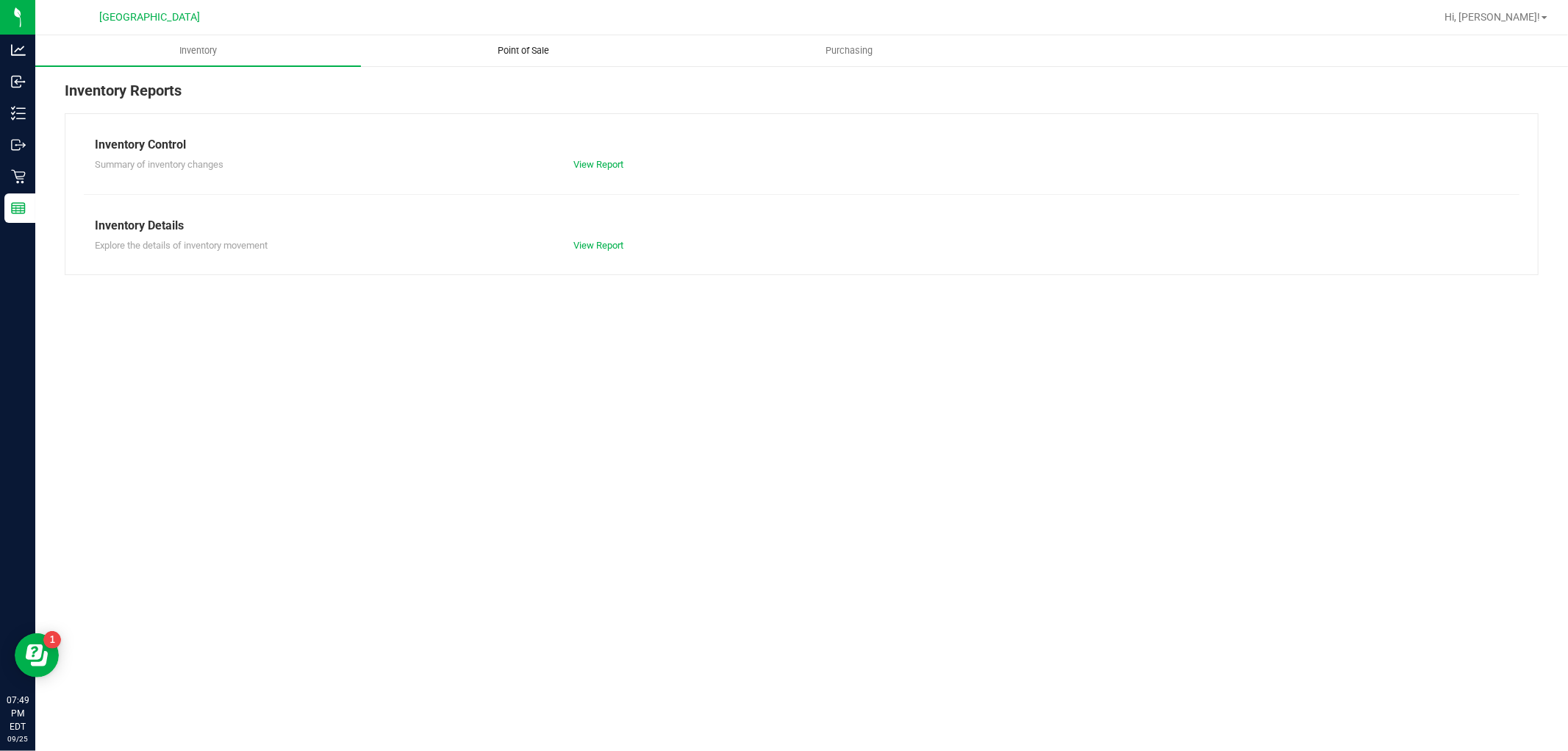
click at [521, 39] on uib-tab-heading "Point of Sale" at bounding box center [524, 50] width 324 height 29
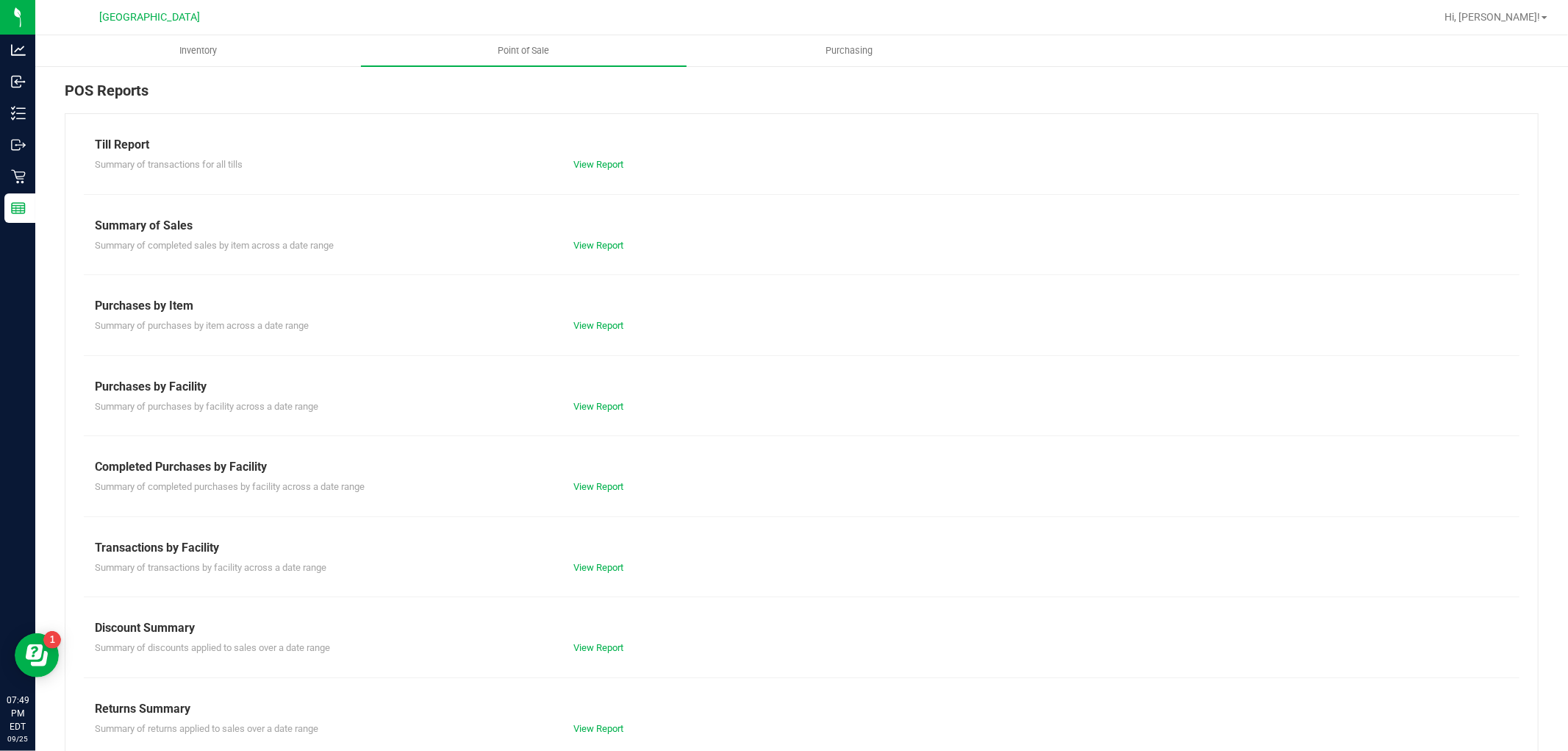
click at [601, 493] on div "View Report" at bounding box center [682, 487] width 239 height 15
click at [600, 487] on link "View Report" at bounding box center [598, 486] width 50 height 11
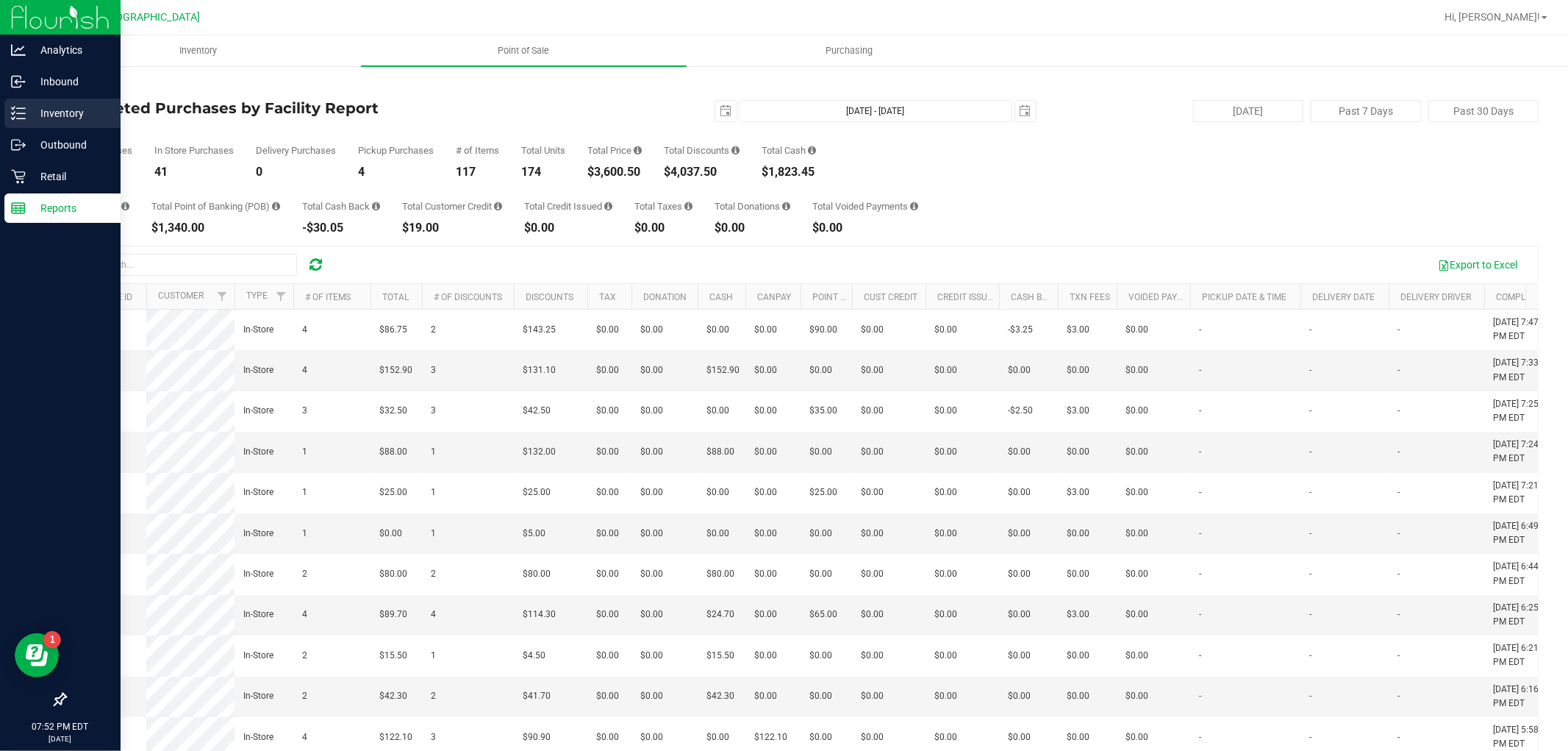
click at [74, 108] on p "Inventory" at bounding box center [70, 113] width 88 height 17
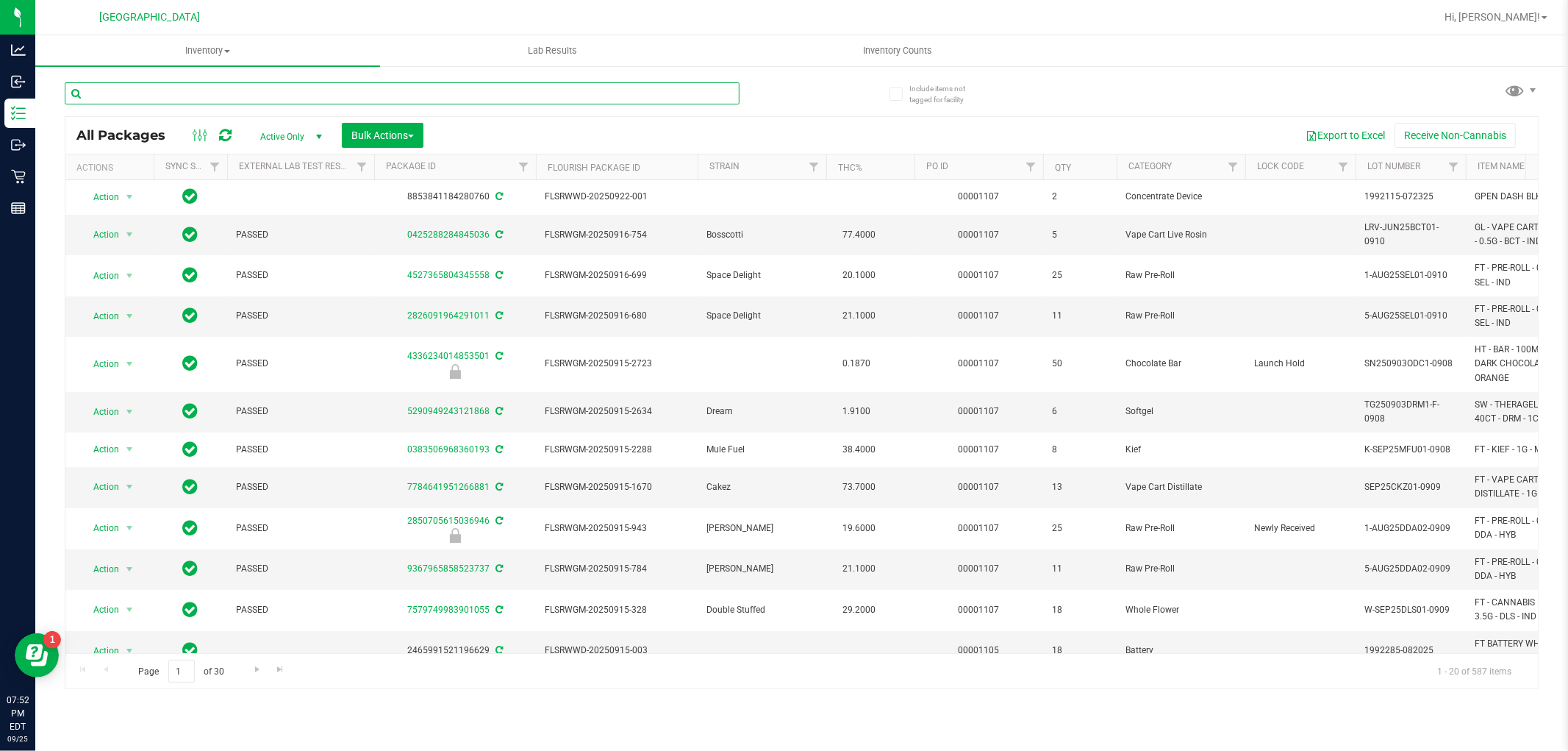
click at [274, 90] on input "text" at bounding box center [402, 94] width 675 height 22
type input "j"
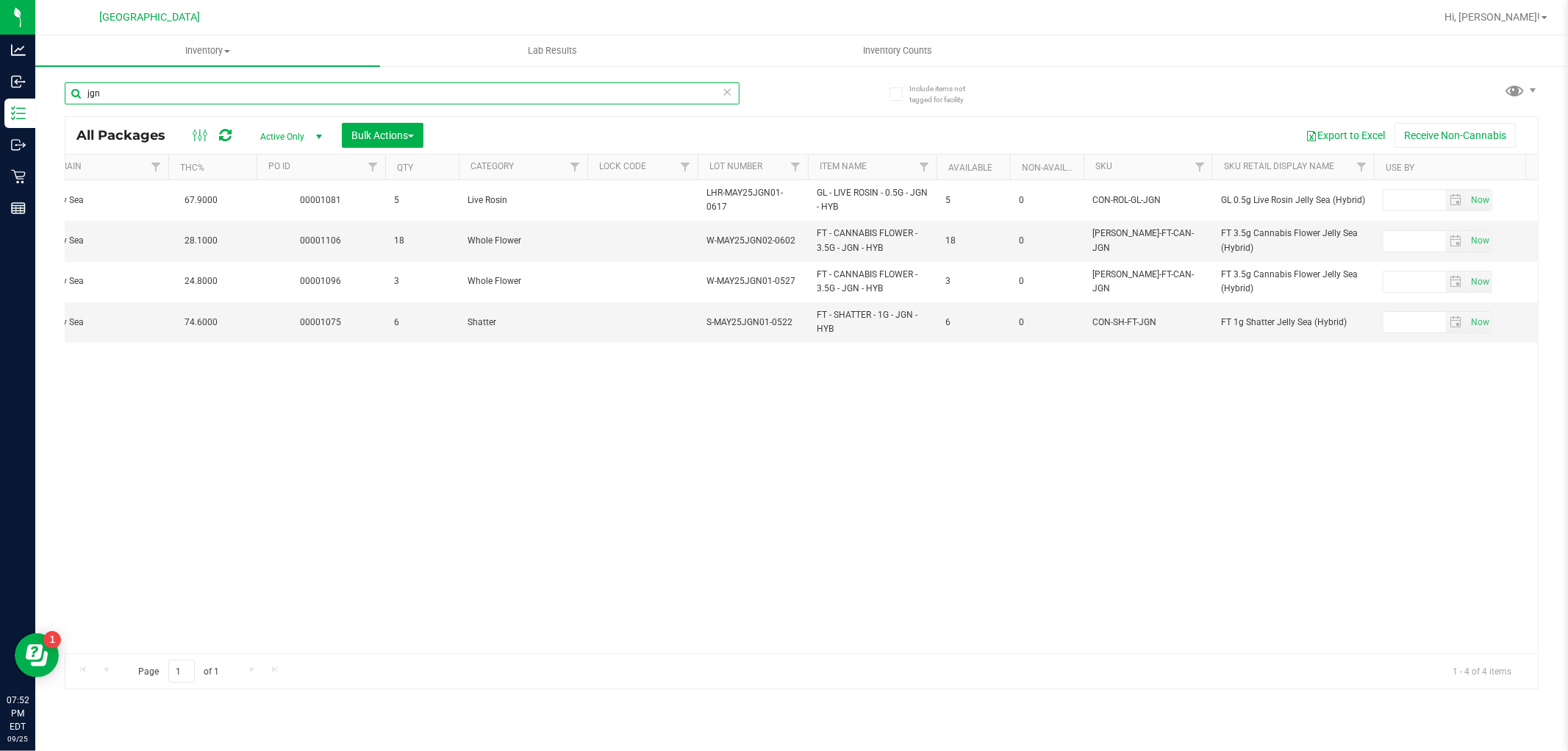
scroll to position [0, 537]
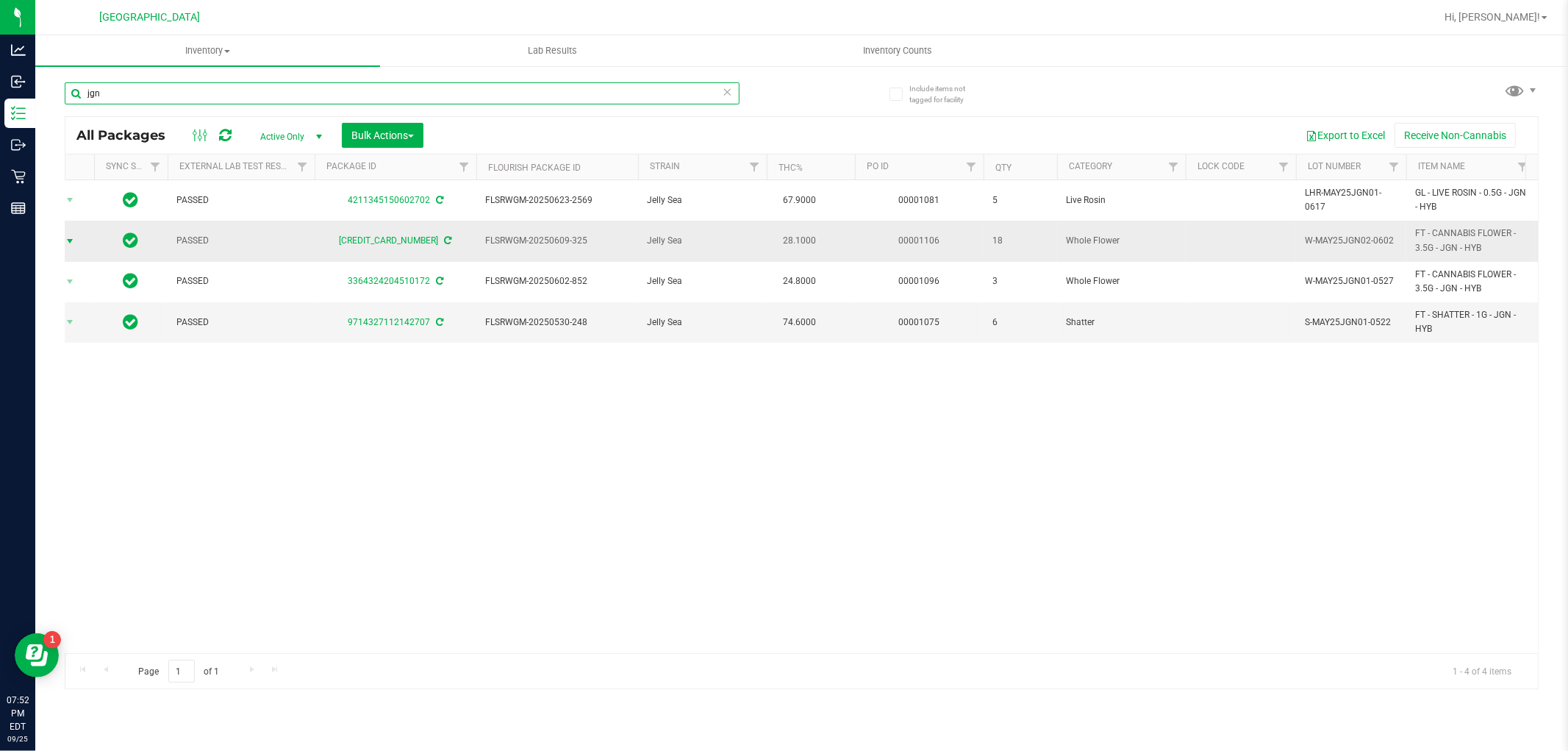
type input "jgn"
click at [75, 245] on span "select" at bounding box center [69, 241] width 12 height 12
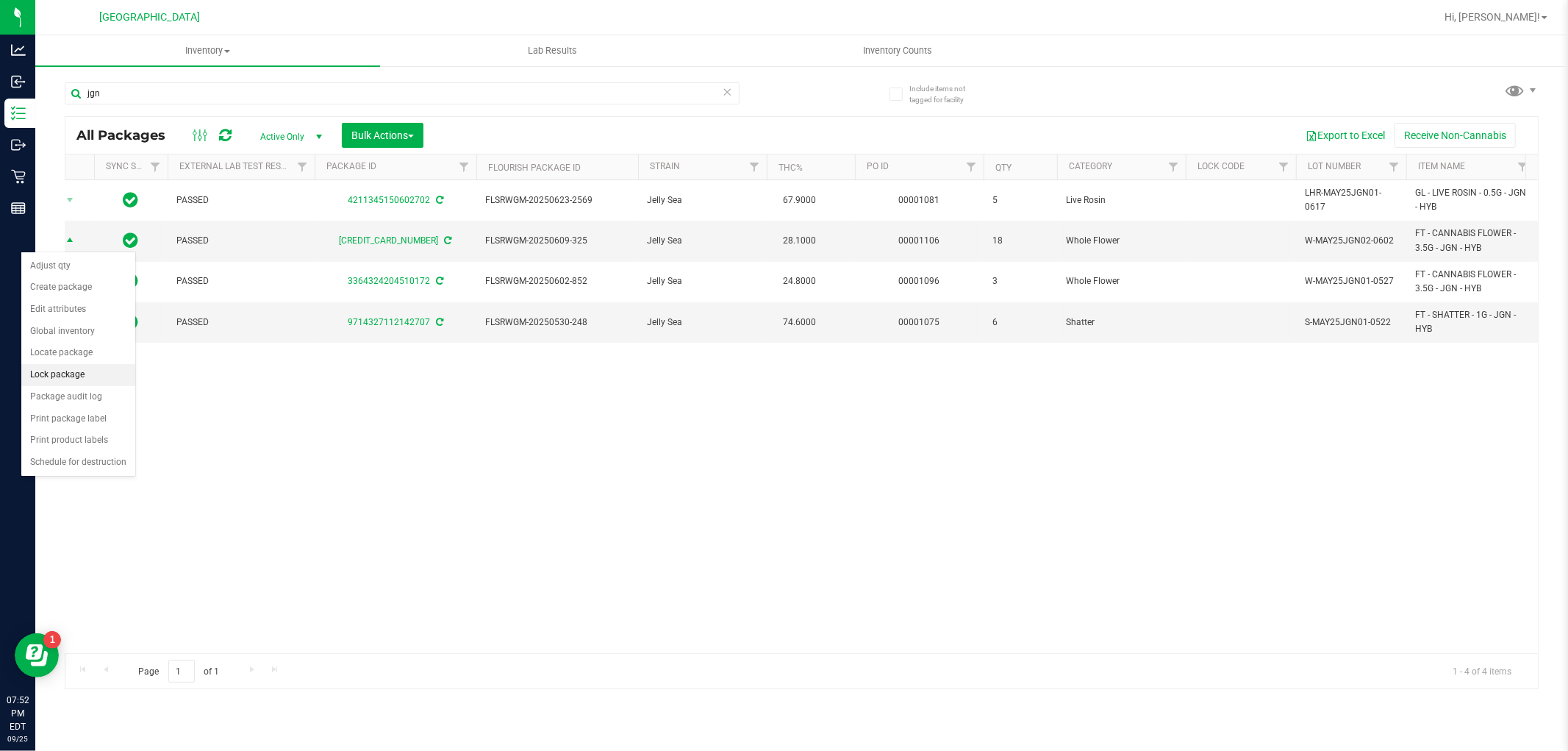
click at [96, 379] on li "Lock package" at bounding box center [78, 375] width 114 height 22
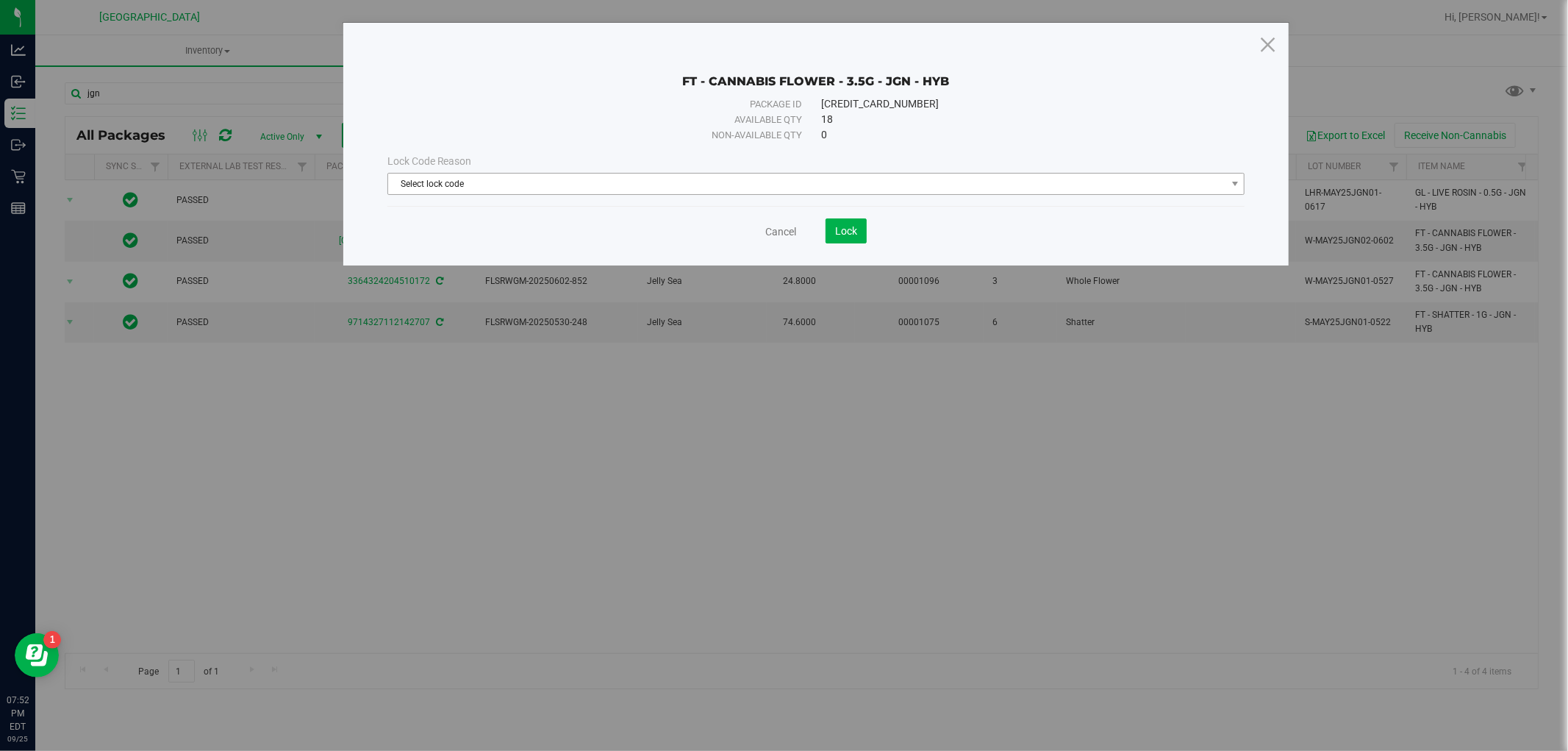
click at [525, 179] on span "Select lock code" at bounding box center [808, 184] width 838 height 20
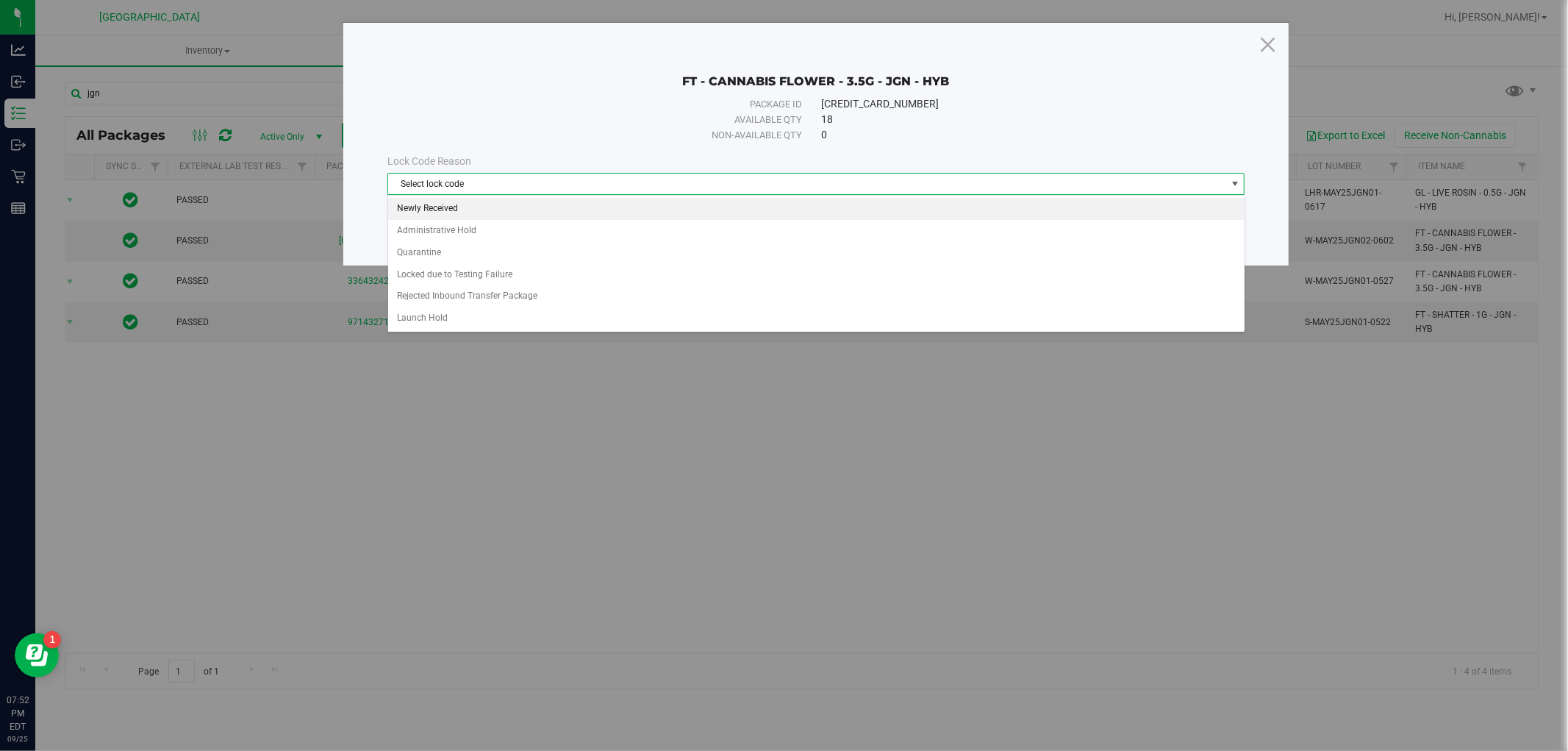
click at [471, 204] on li "Newly Received" at bounding box center [816, 209] width 856 height 22
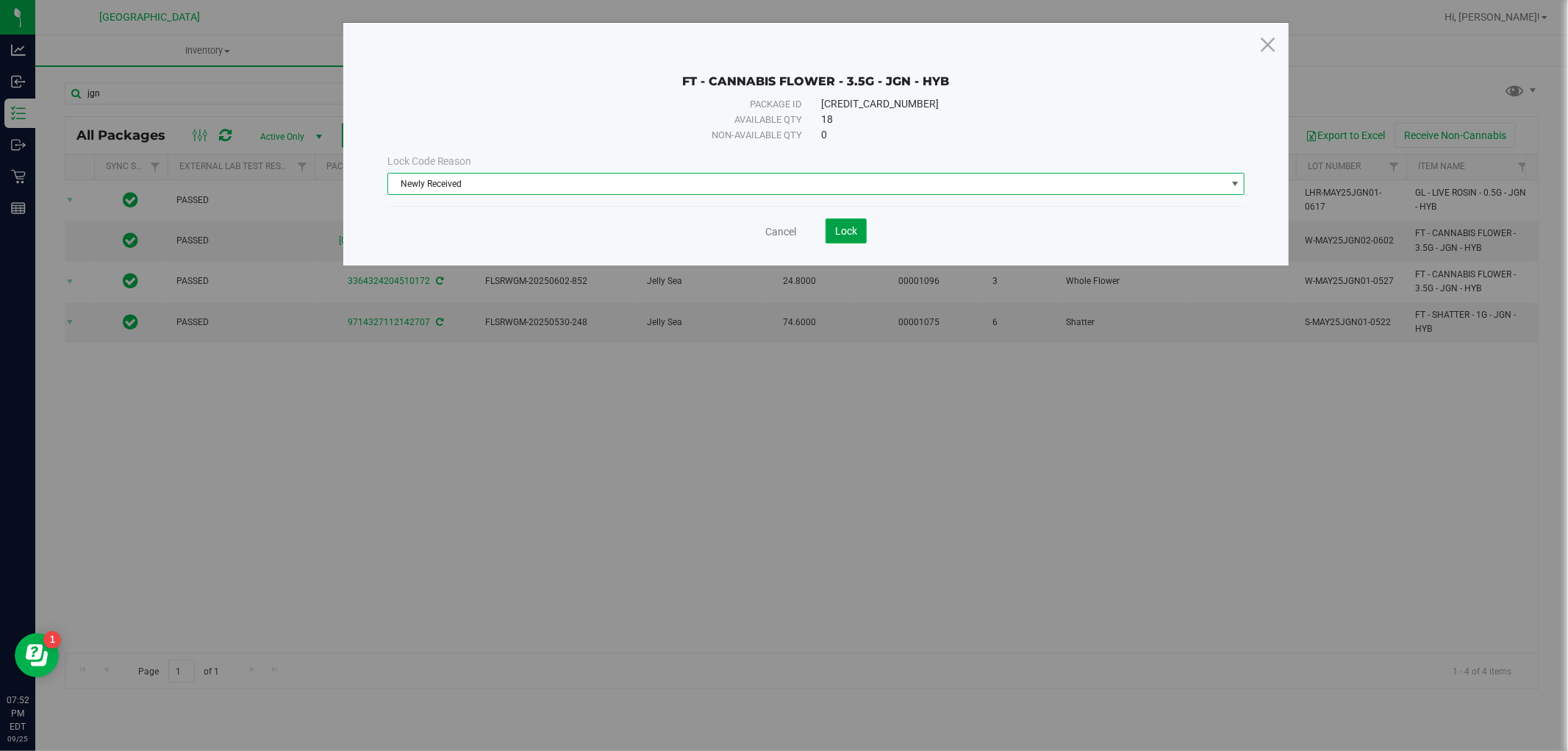
click at [843, 226] on span "Lock" at bounding box center [846, 230] width 22 height 12
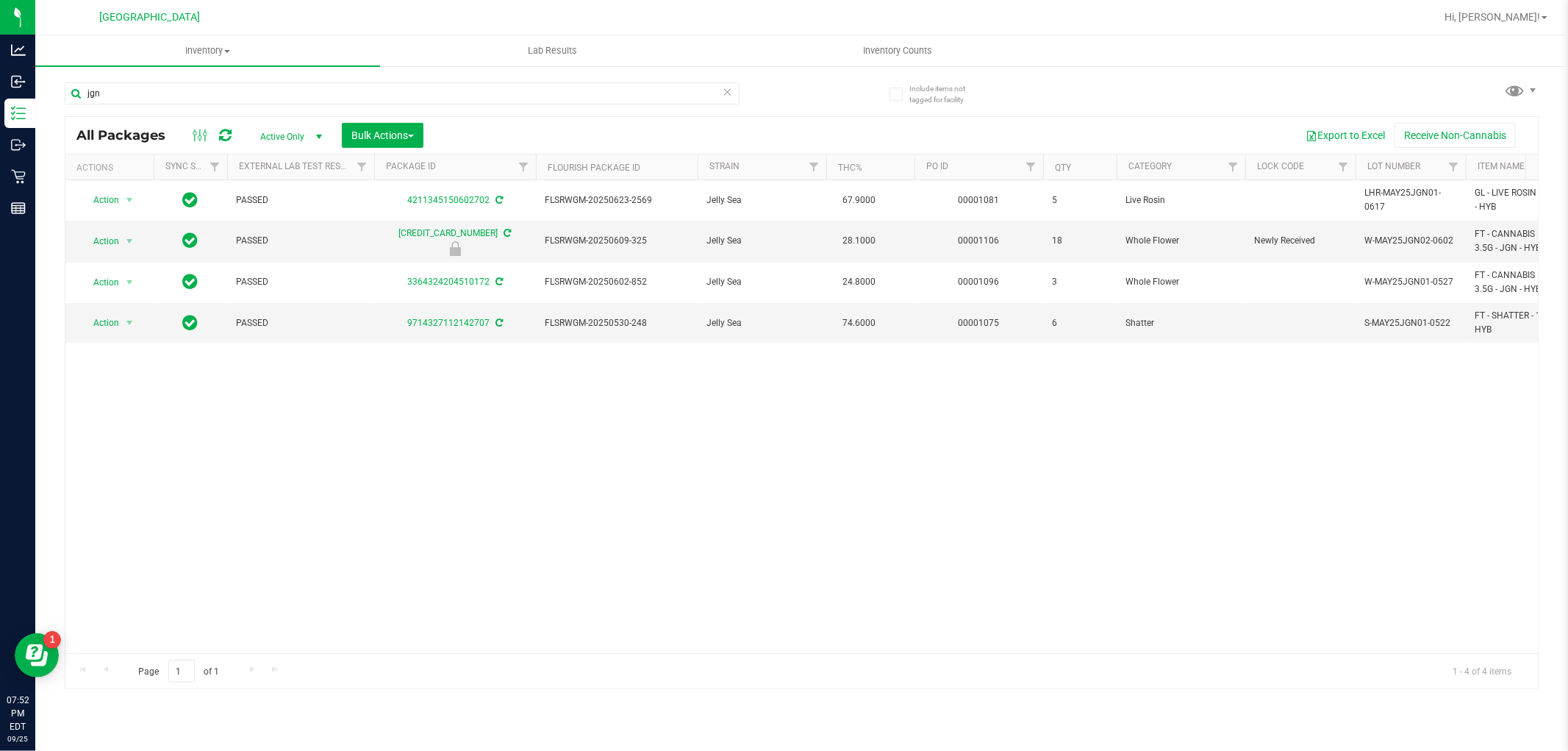
scroll to position [0, 52]
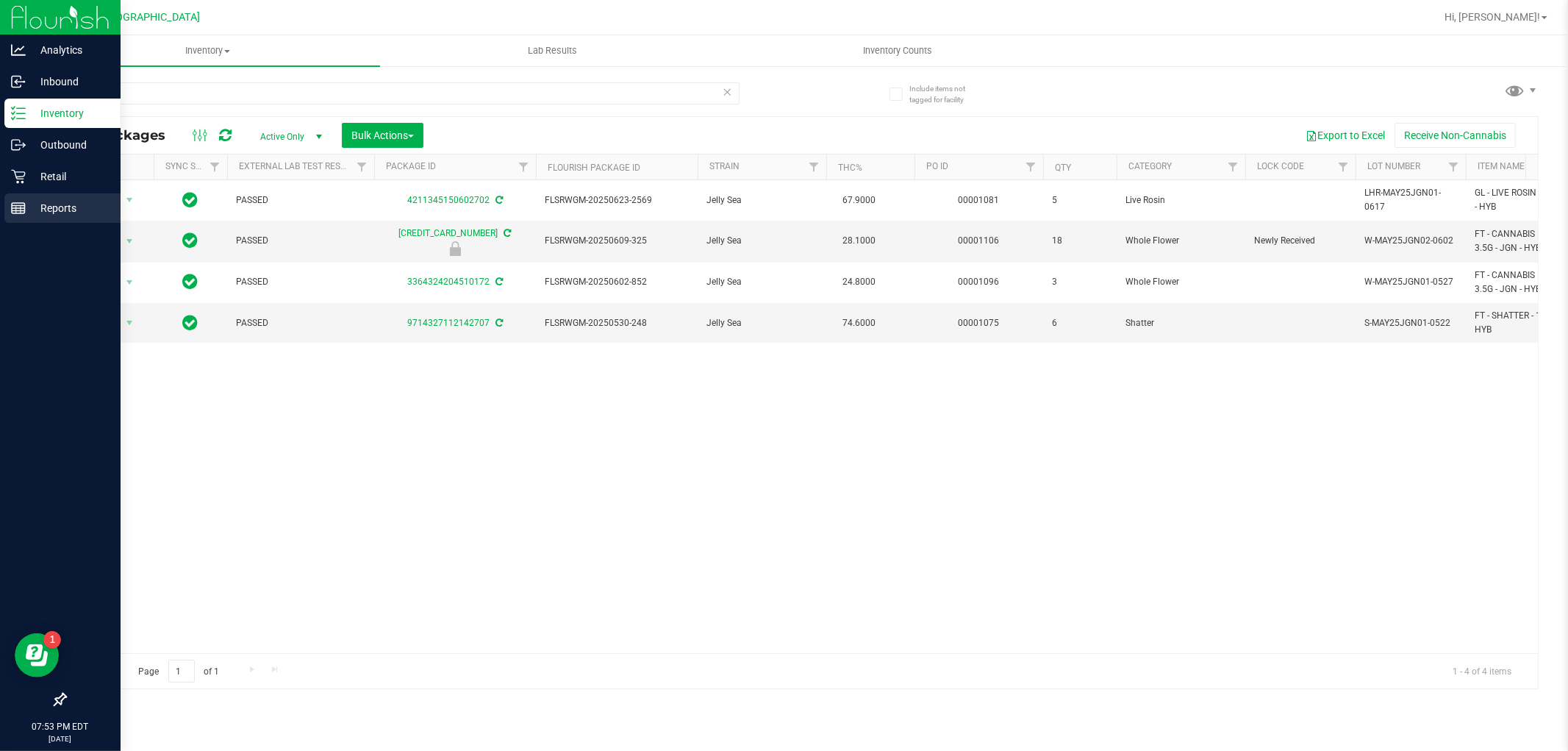
click at [39, 199] on div "Reports" at bounding box center [63, 208] width 116 height 29
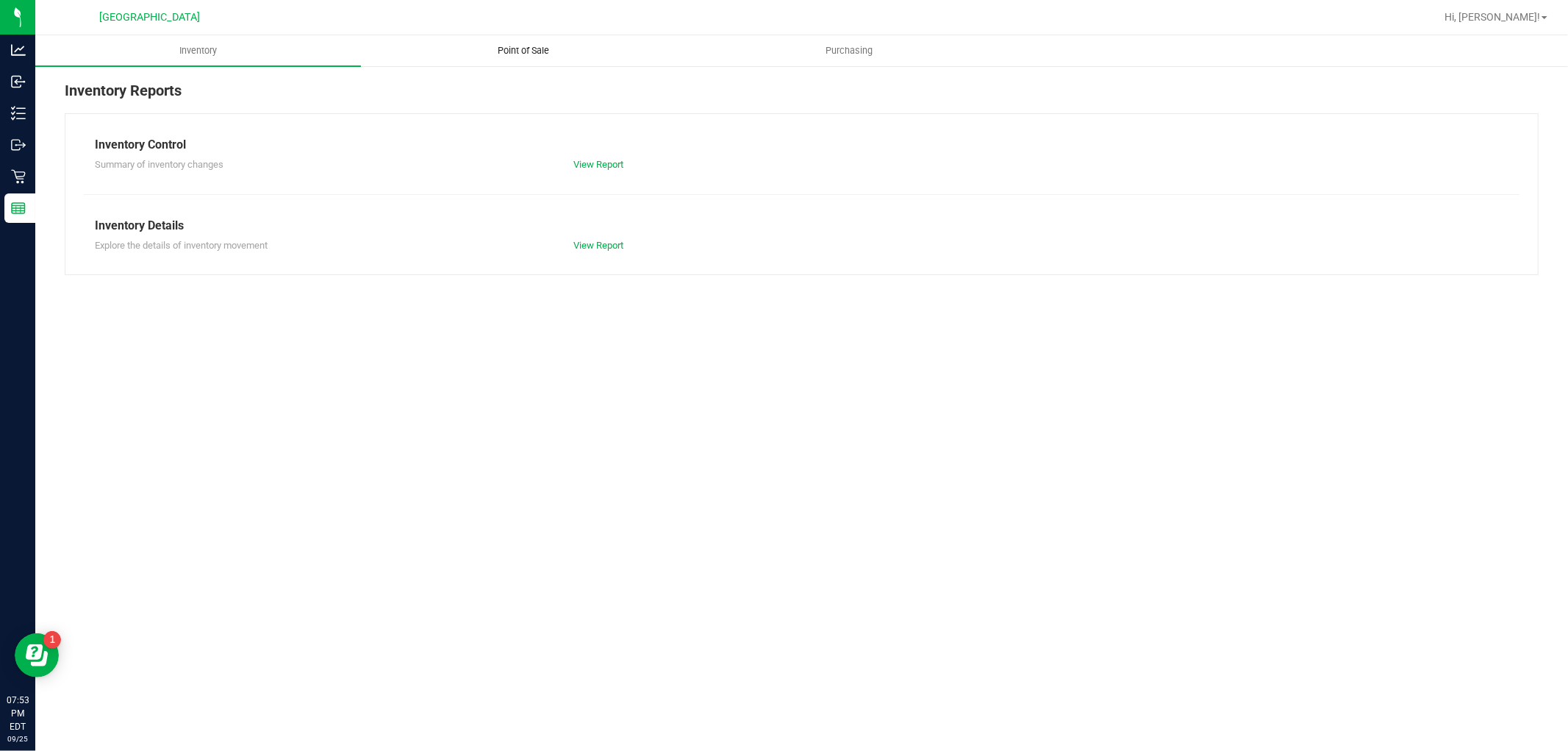
click at [540, 56] on span "Point of Sale" at bounding box center [525, 50] width 91 height 13
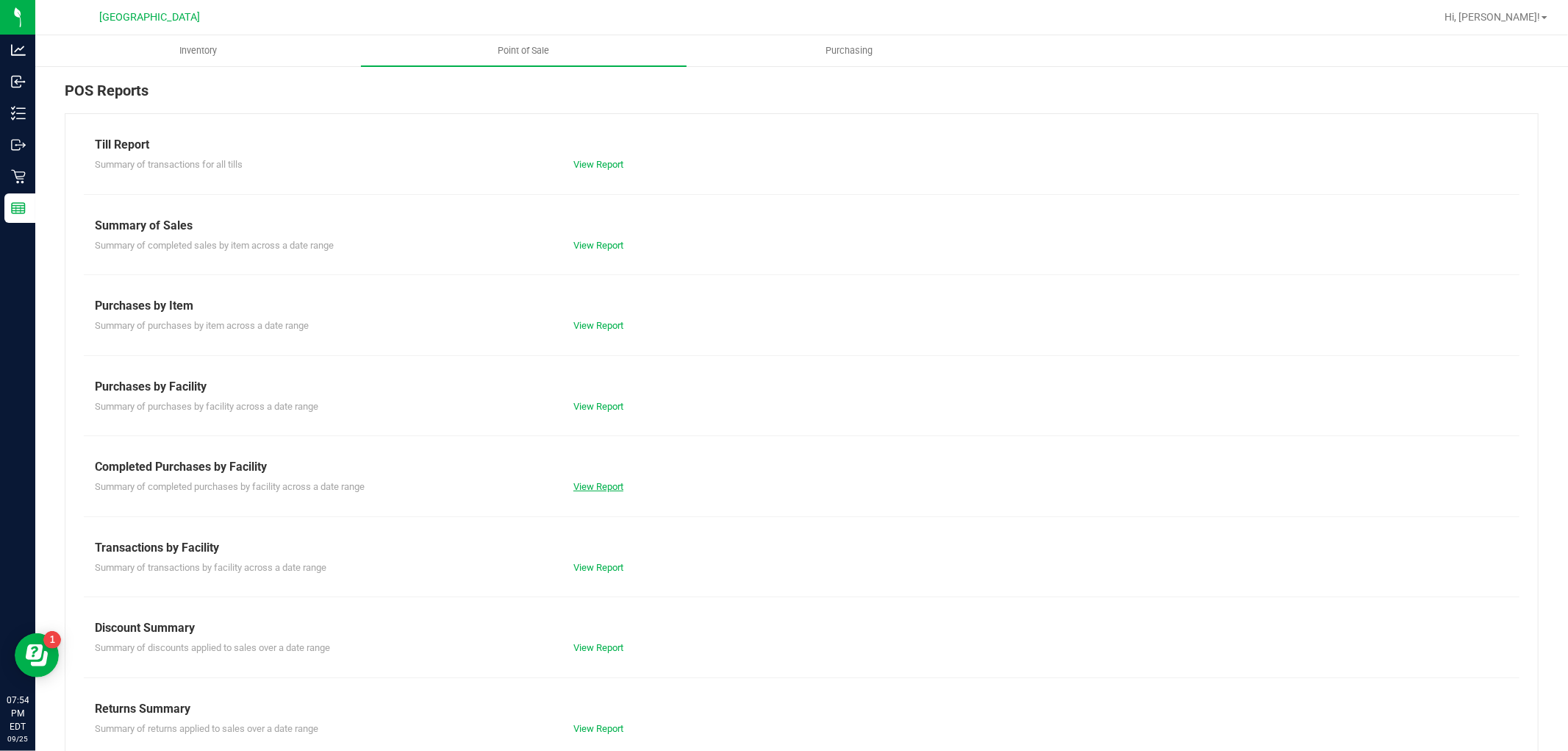
click at [607, 485] on link "View Report" at bounding box center [598, 486] width 50 height 11
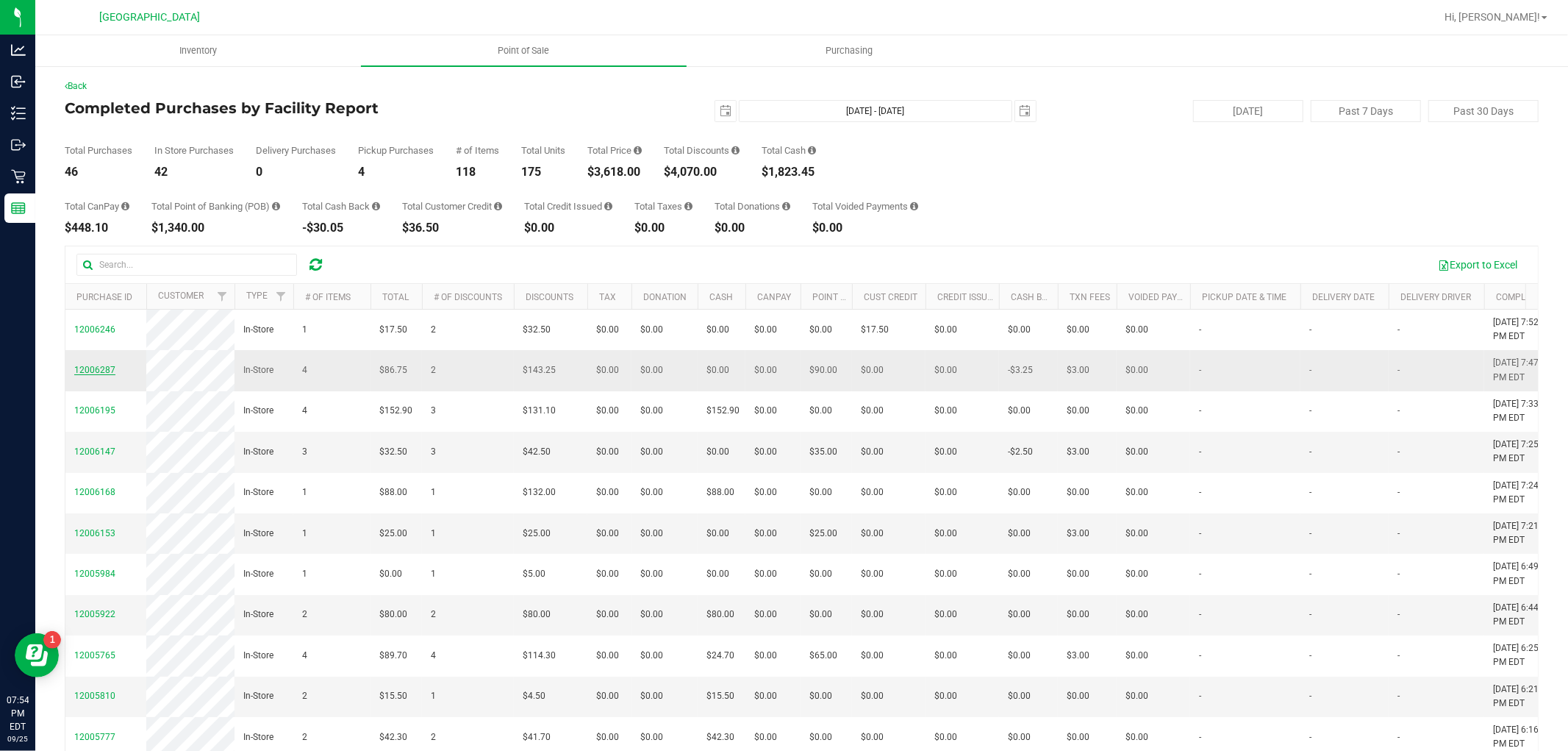
click at [96, 375] on span "12006287" at bounding box center [94, 370] width 41 height 10
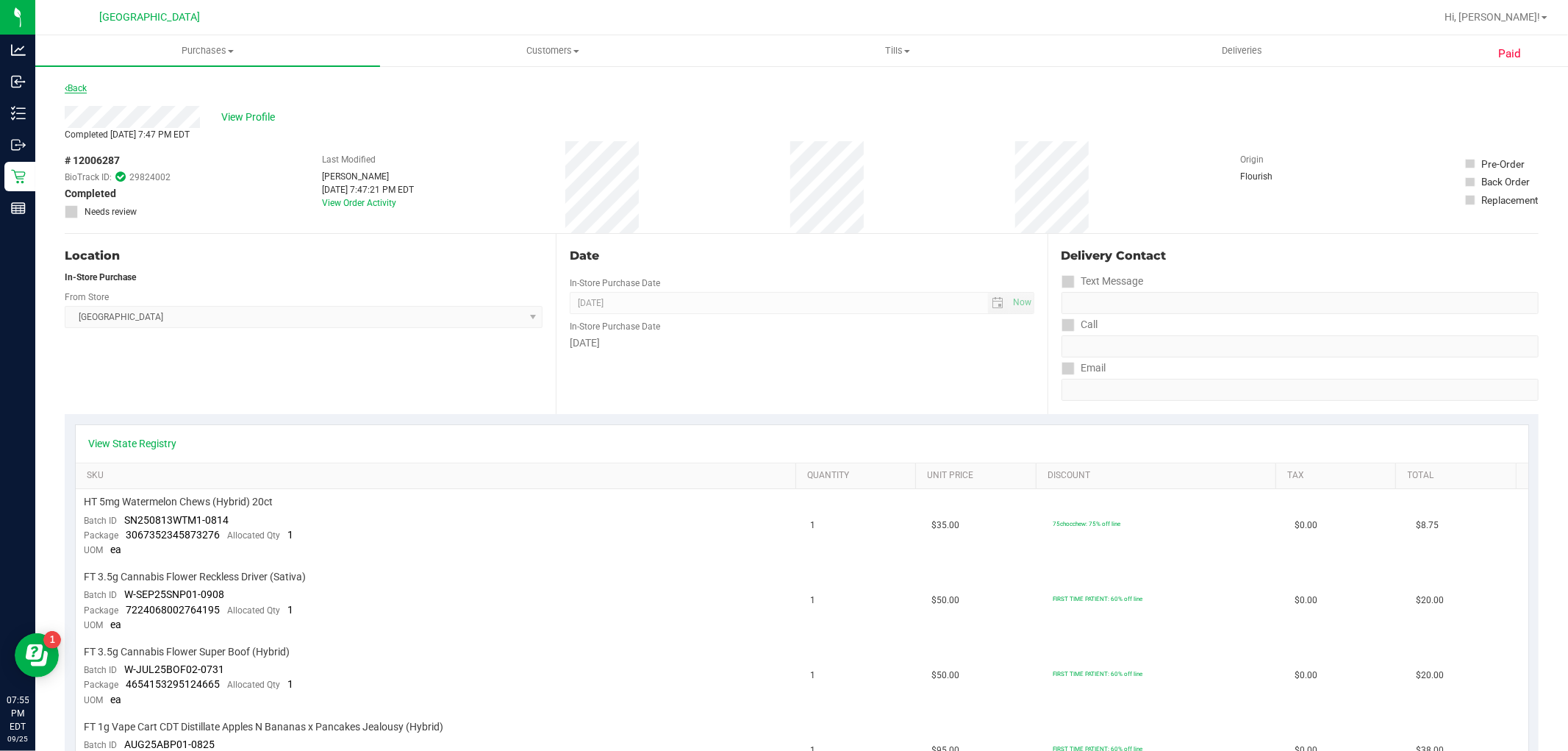
click at [84, 89] on link "Back" at bounding box center [75, 88] width 22 height 10
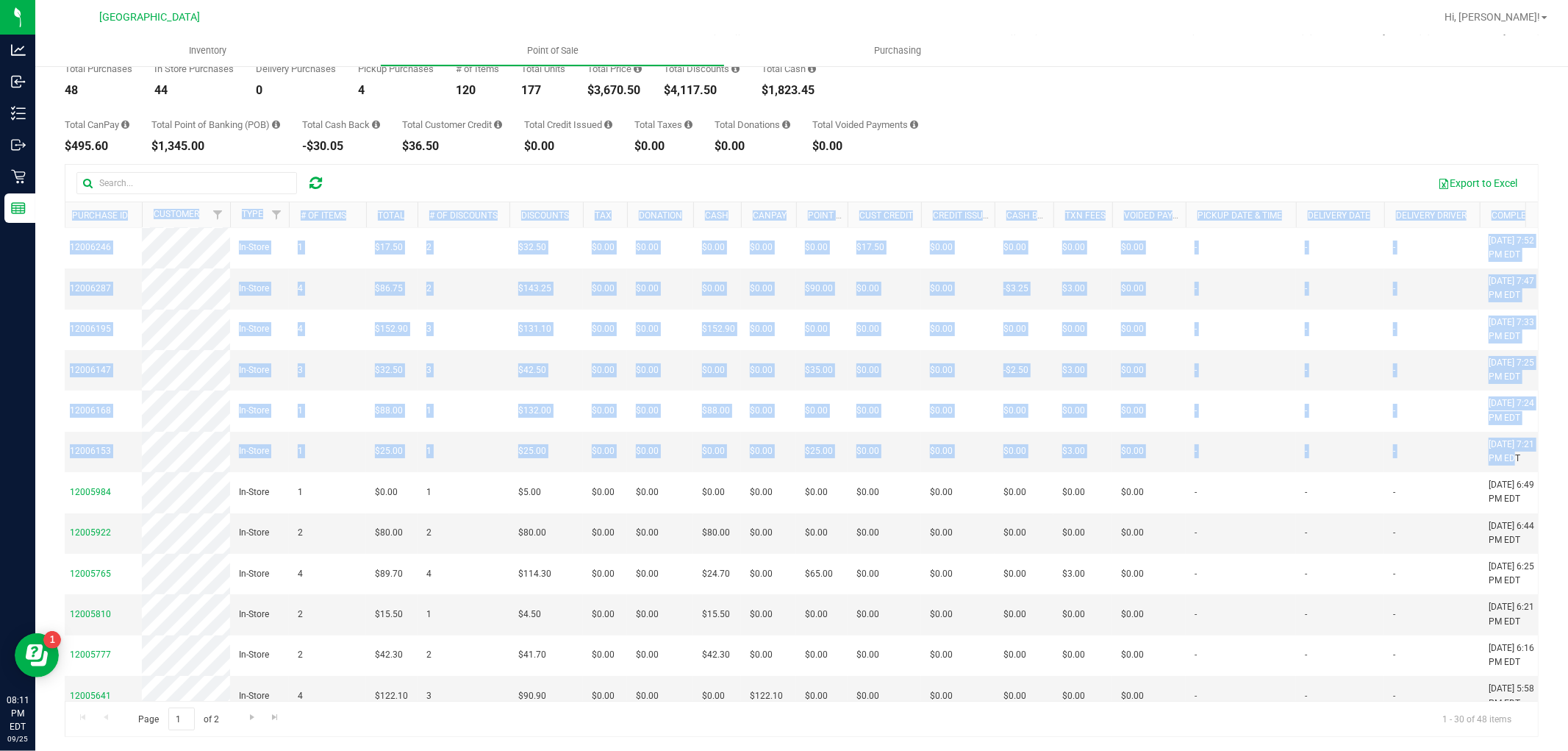
scroll to position [0, 5]
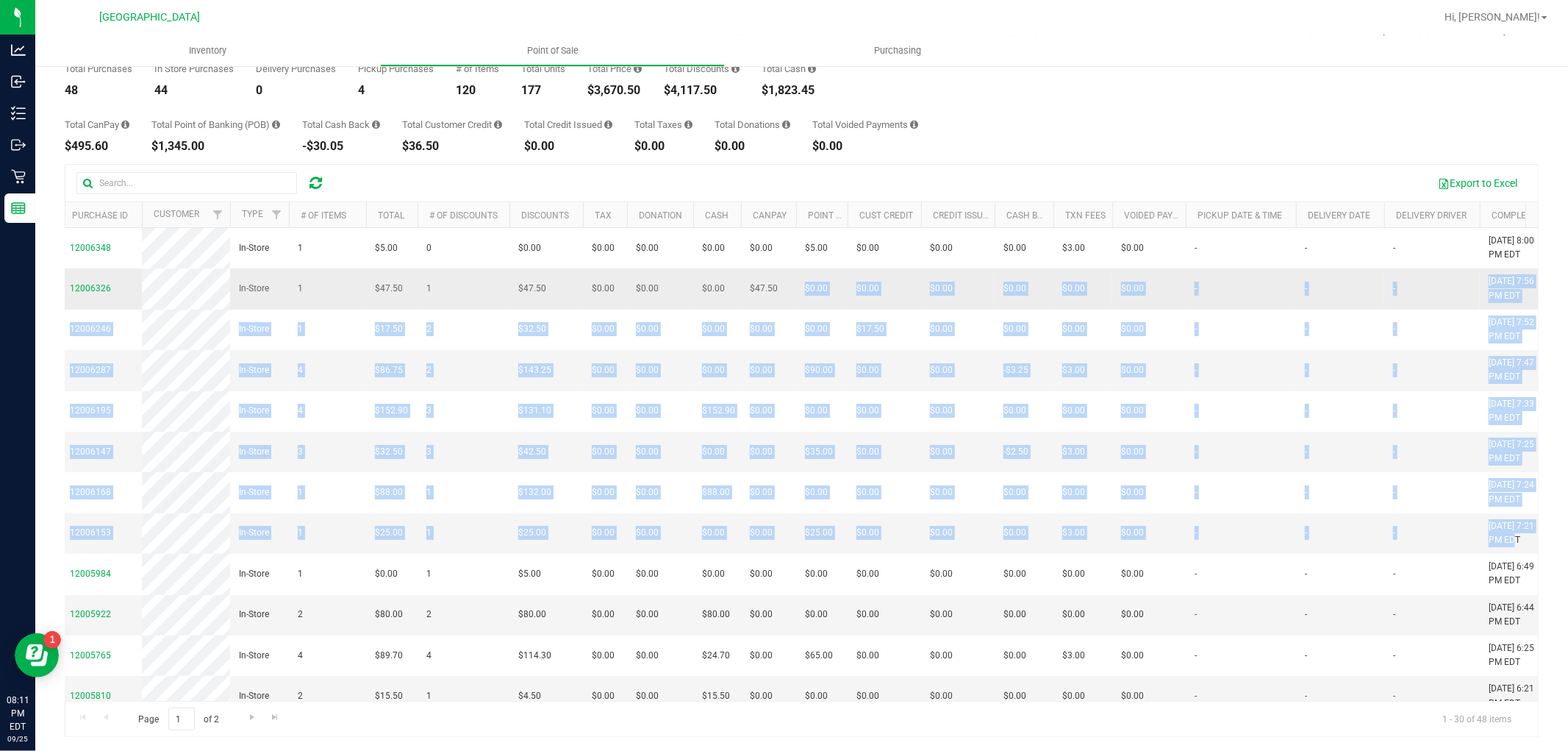
drag, startPoint x: 1510, startPoint y: 564, endPoint x: 767, endPoint y: 297, distance: 789.5
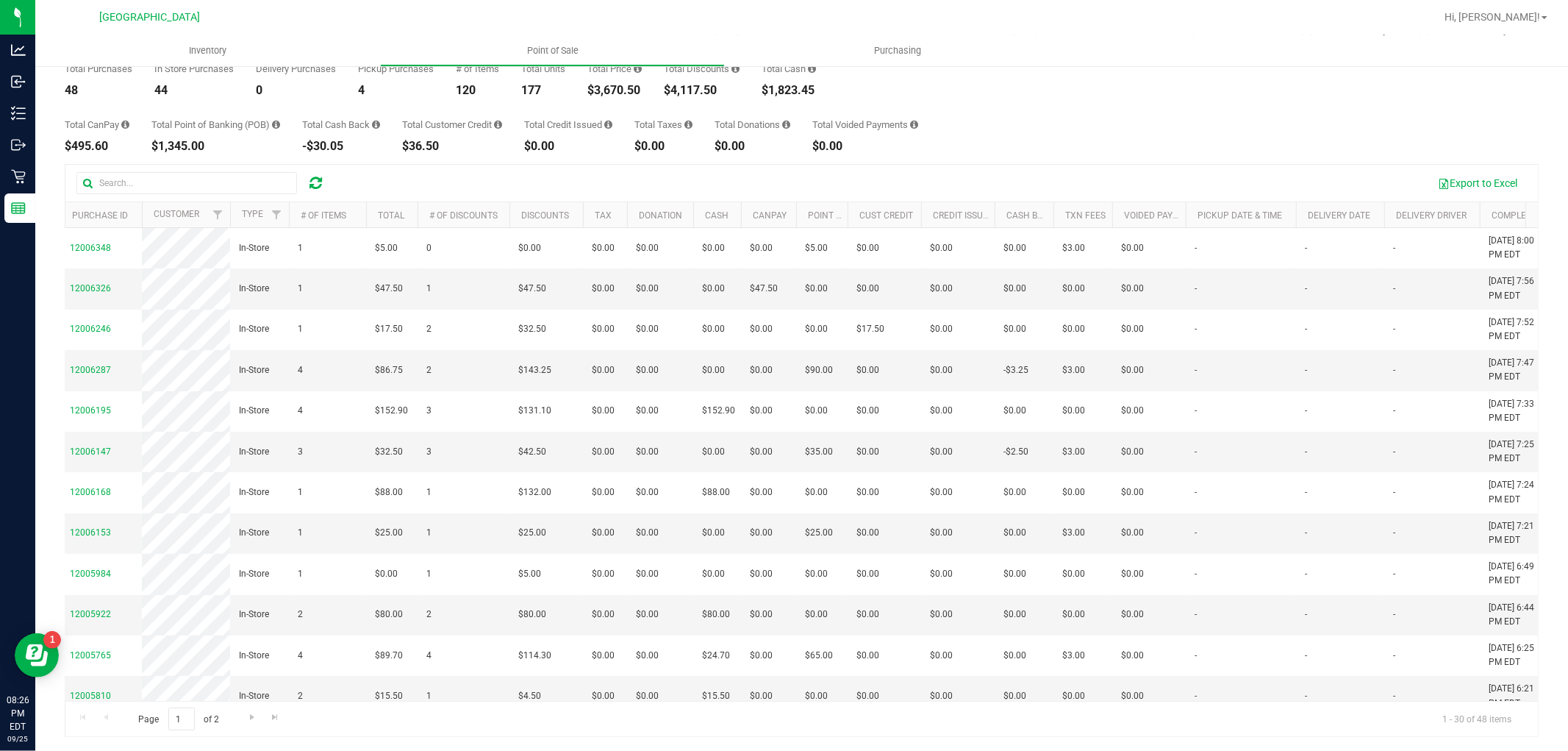
click at [1290, 160] on div "Back Completed Purchases by Facility Report 2025-09-25 Sep 25, 2025 - Sep 25, 2…" at bounding box center [801, 367] width 1474 height 739
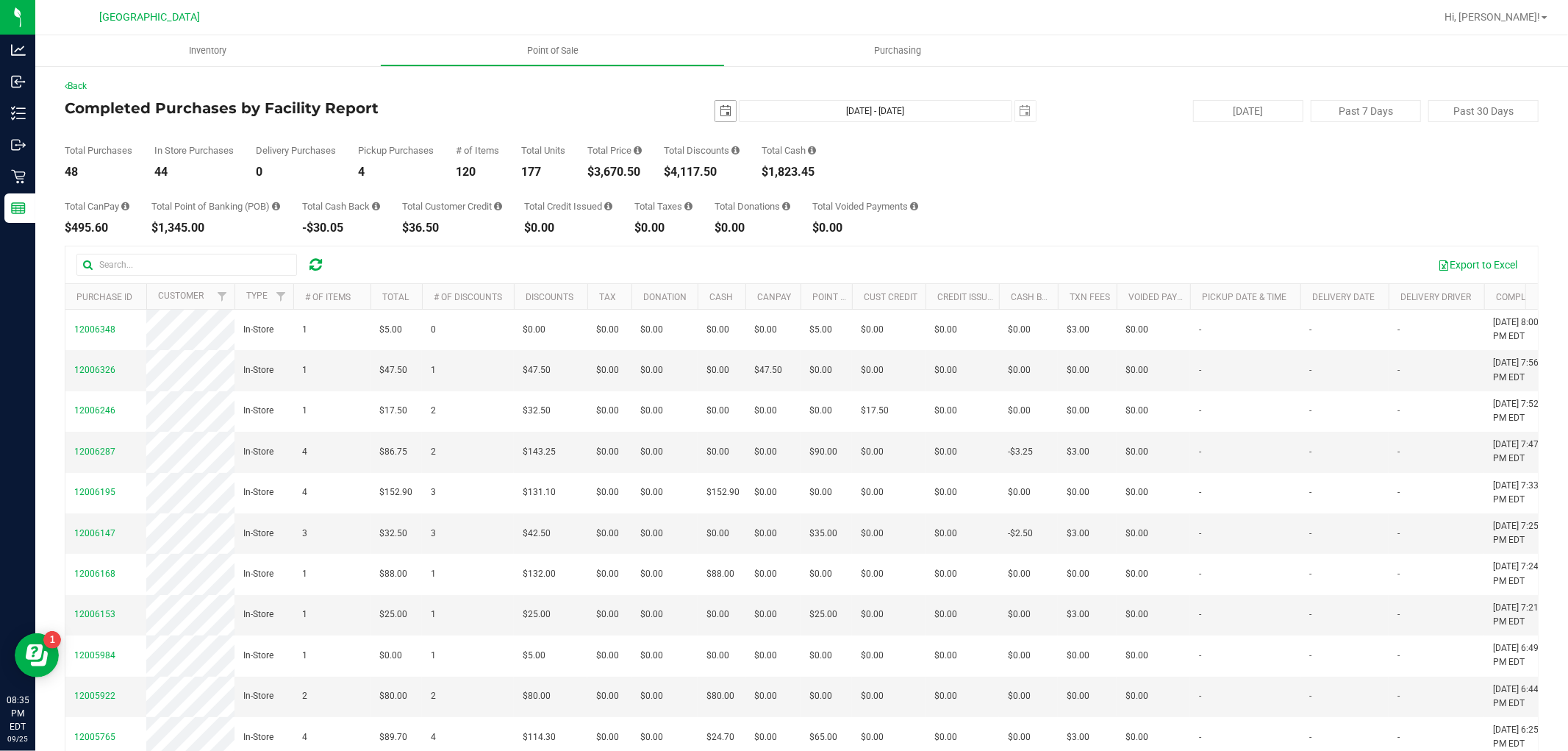
click at [720, 108] on span "select" at bounding box center [725, 111] width 12 height 12
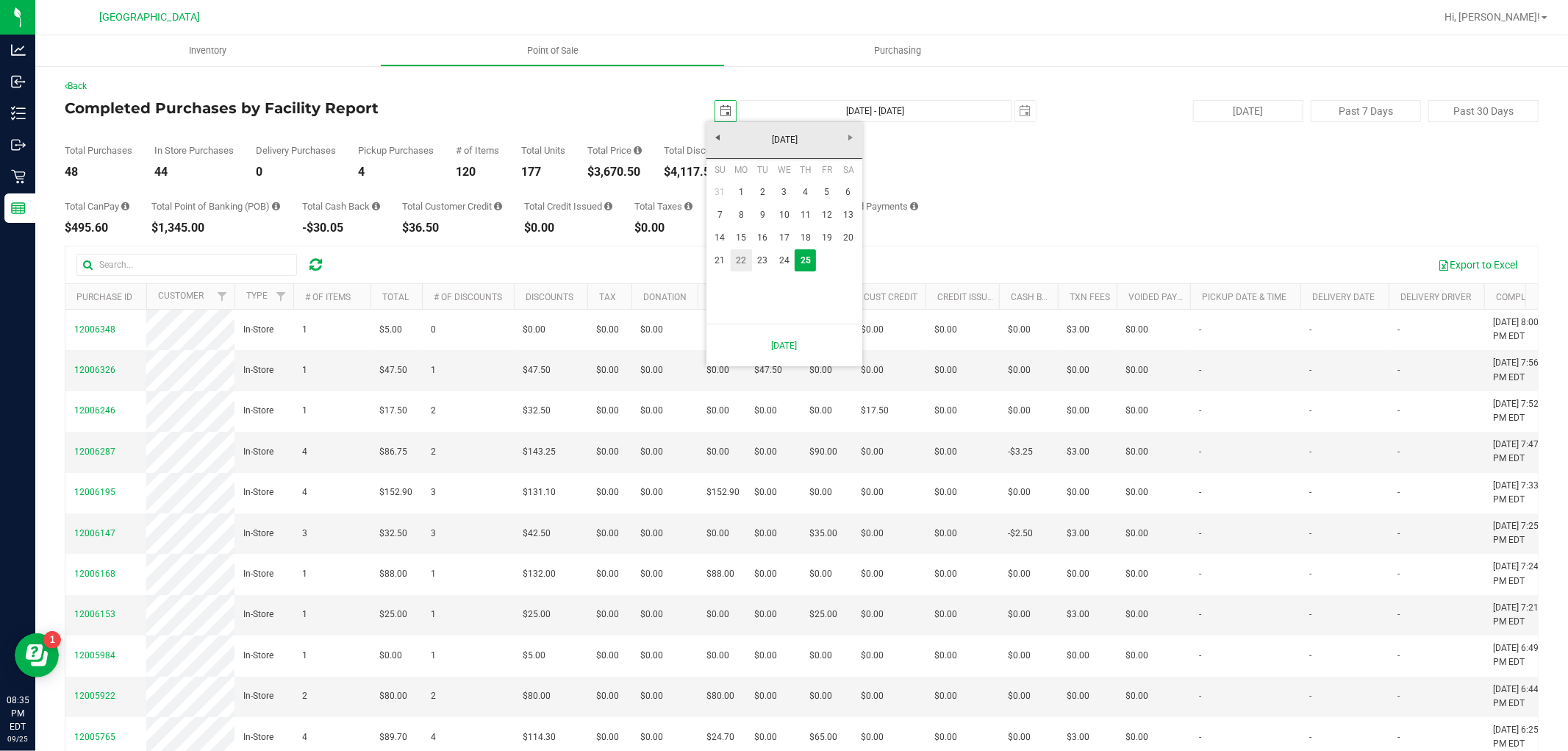
click at [732, 263] on link "22" at bounding box center [741, 260] width 21 height 23
type input "2025-09-22"
type input "Sep 22, 2025 - Sep 25, 2025"
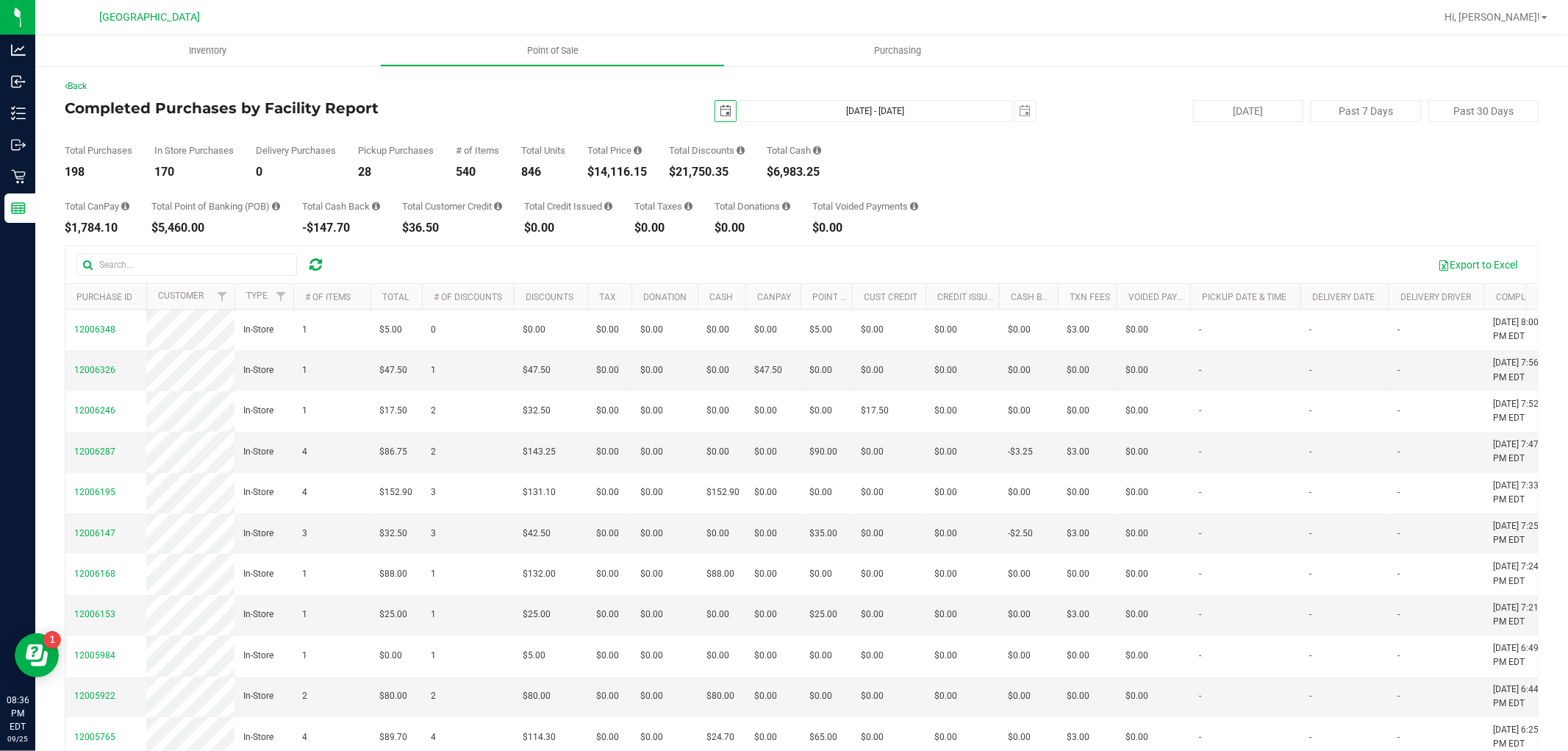
click at [721, 111] on span "select" at bounding box center [725, 111] width 12 height 12
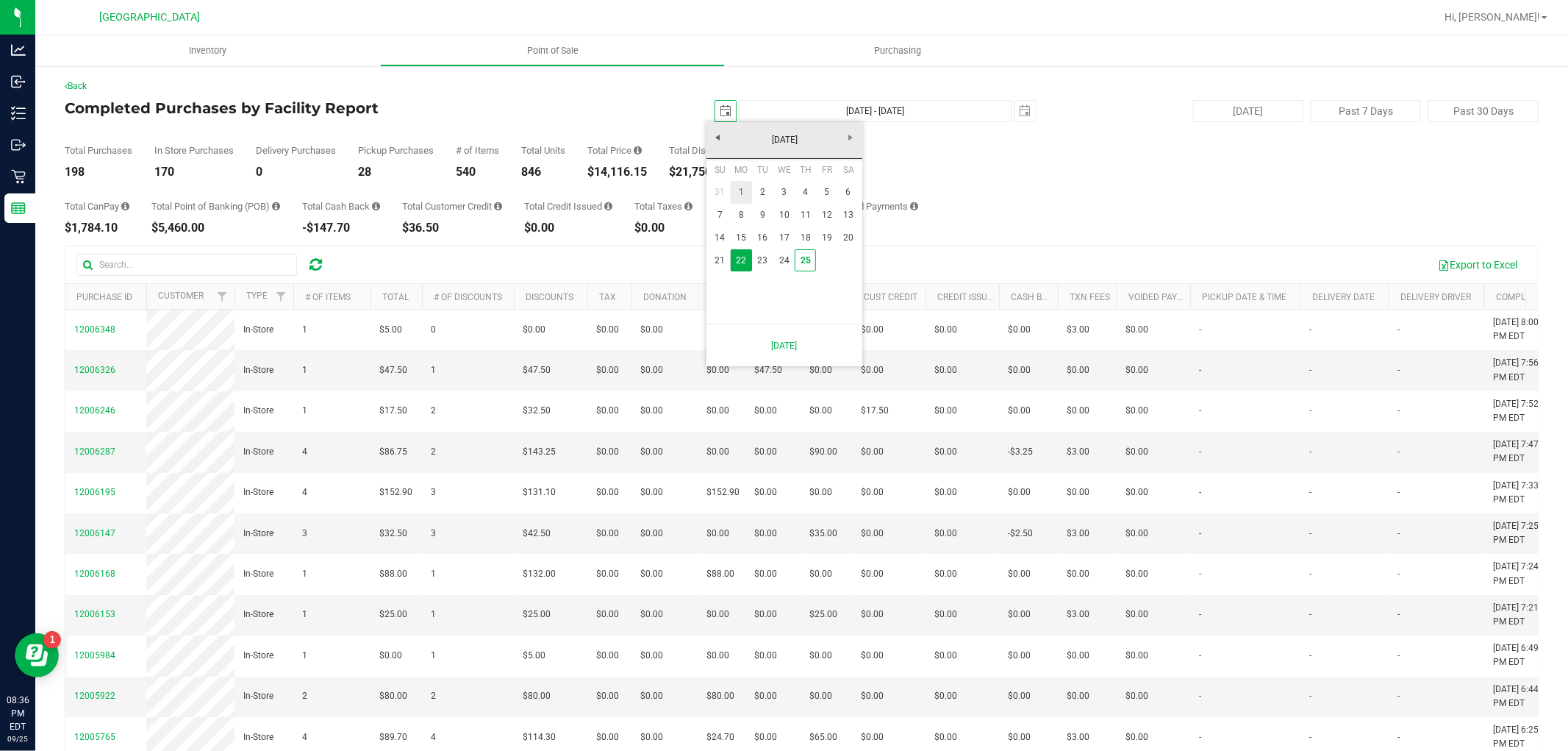
click at [739, 193] on link "1" at bounding box center [741, 192] width 21 height 23
type input "2025-09-01"
type input "Sep 1, 2025 - Sep 25, 2025"
